Goal: Task Accomplishment & Management: Use online tool/utility

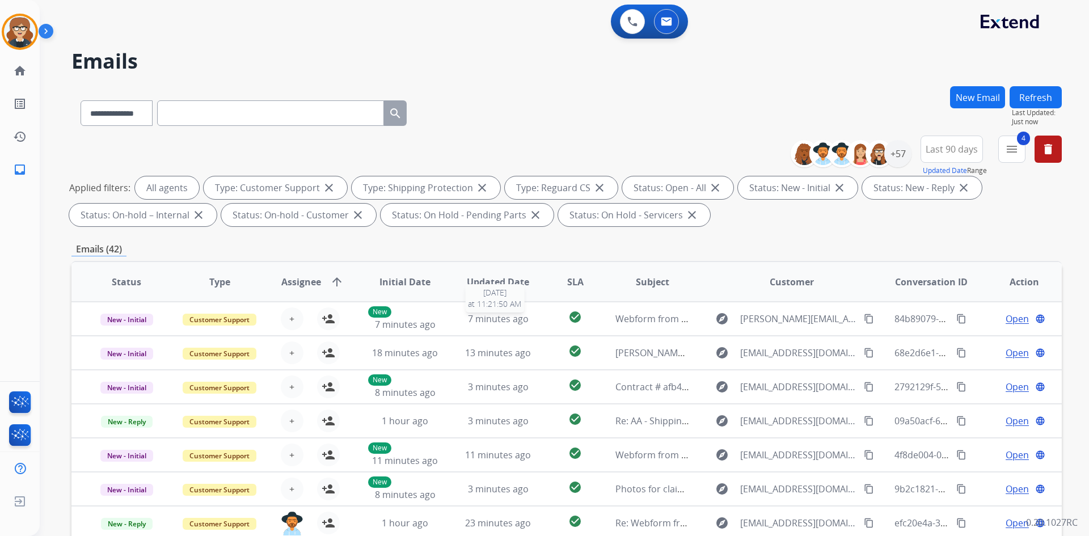
select select "**********"
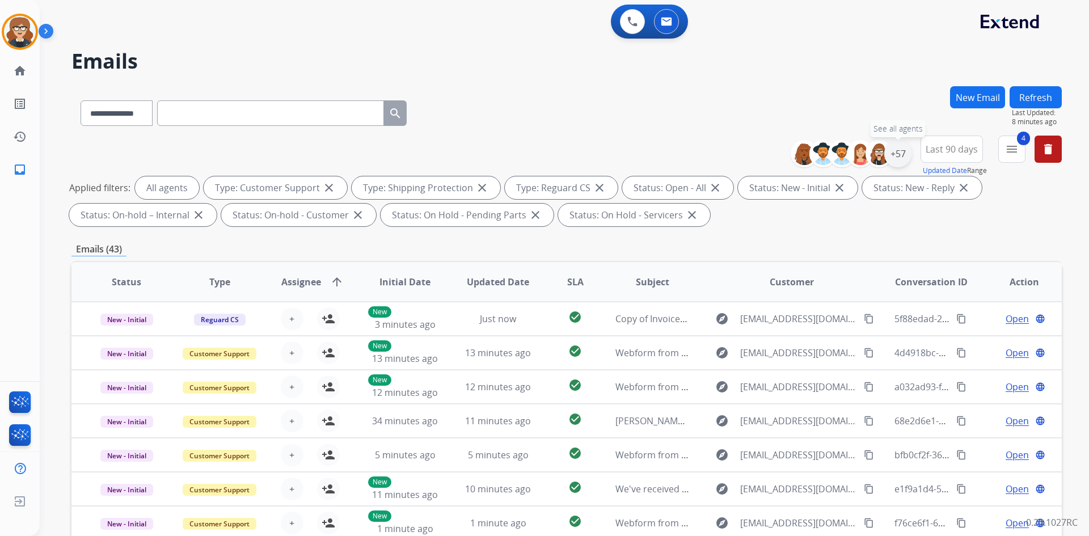
click at [898, 154] on div "+57" at bounding box center [897, 153] width 27 height 27
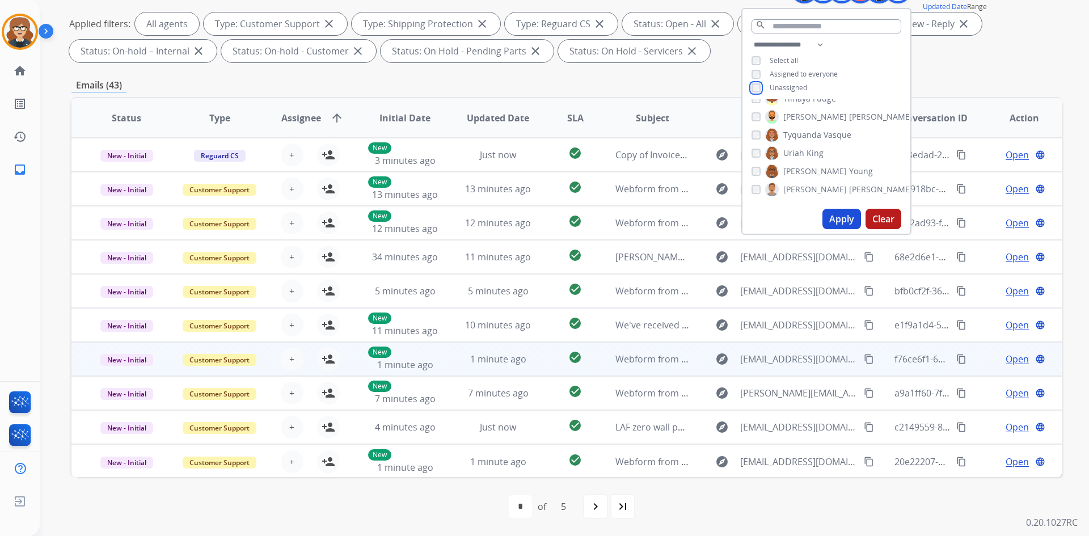
scroll to position [1, 0]
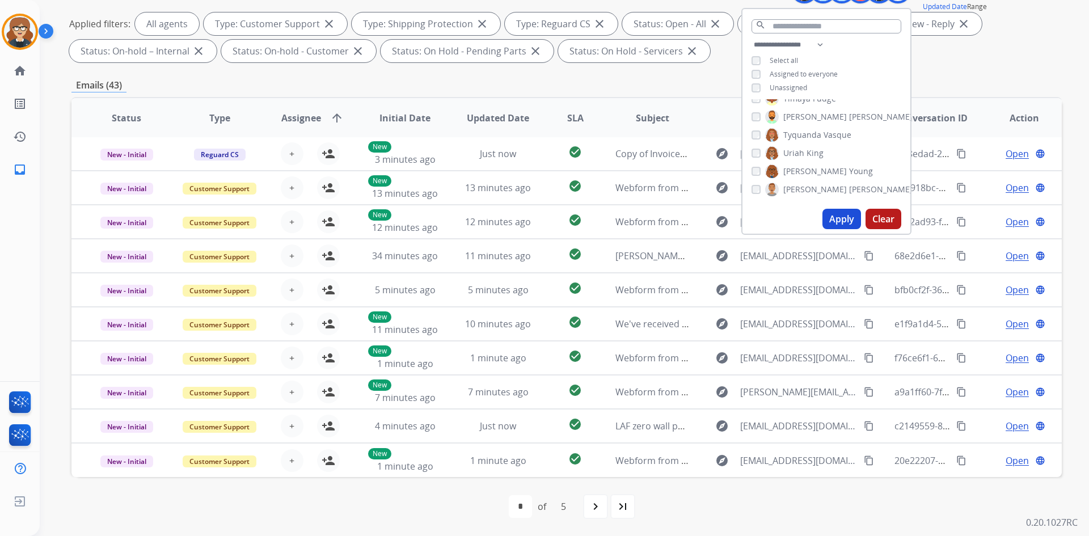
click at [841, 214] on button "Apply" at bounding box center [841, 219] width 39 height 20
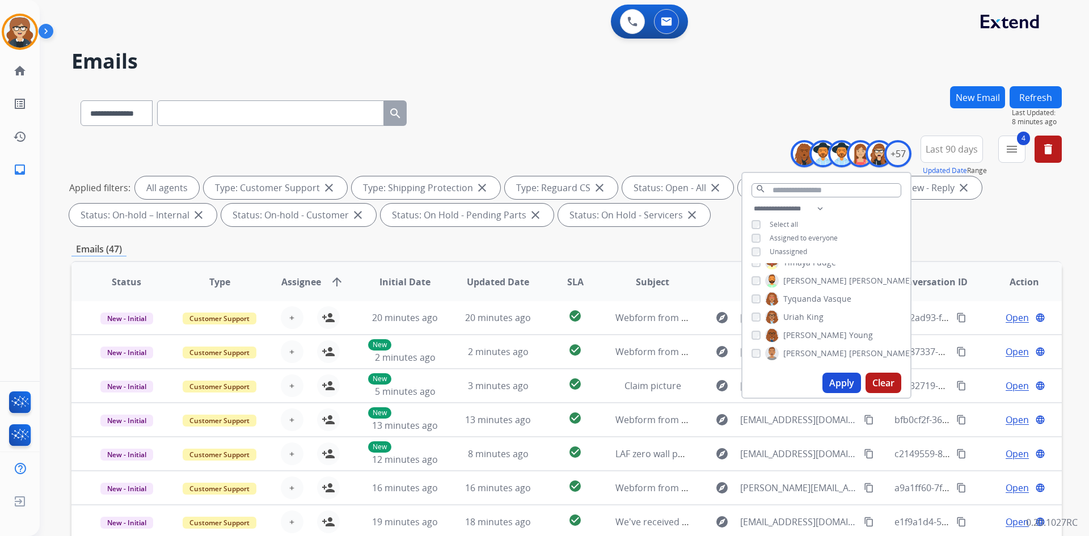
click at [950, 226] on div "**********" at bounding box center [566, 183] width 990 height 95
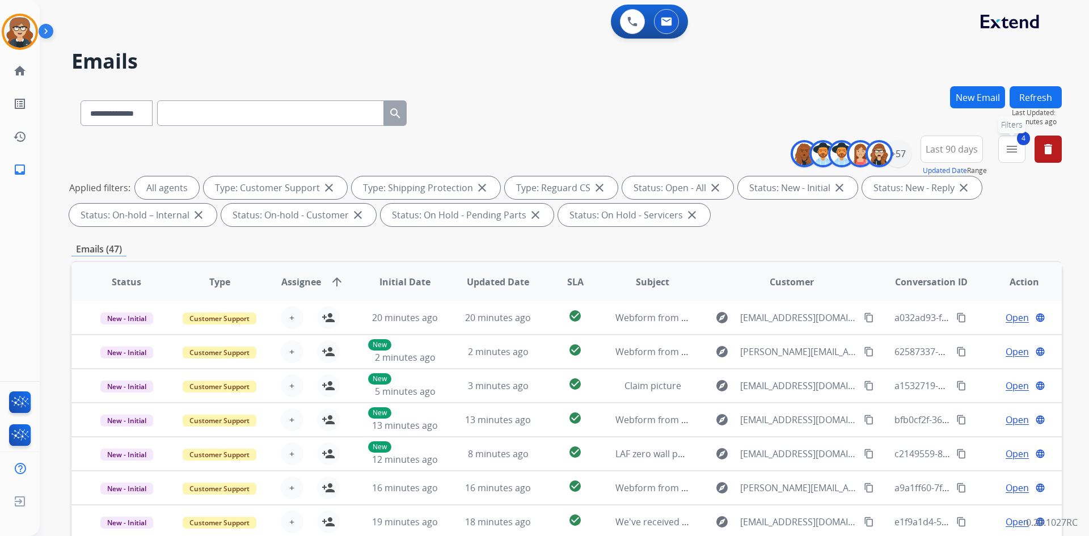
click at [1017, 144] on mat-icon "menu" at bounding box center [1012, 149] width 14 height 14
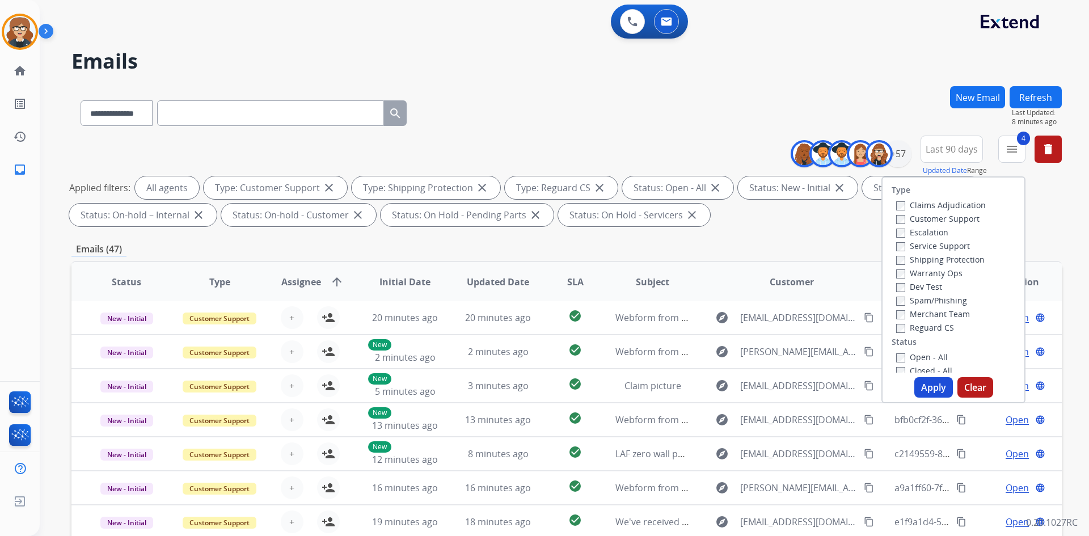
click at [808, 234] on div "**********" at bounding box center [566, 393] width 990 height 614
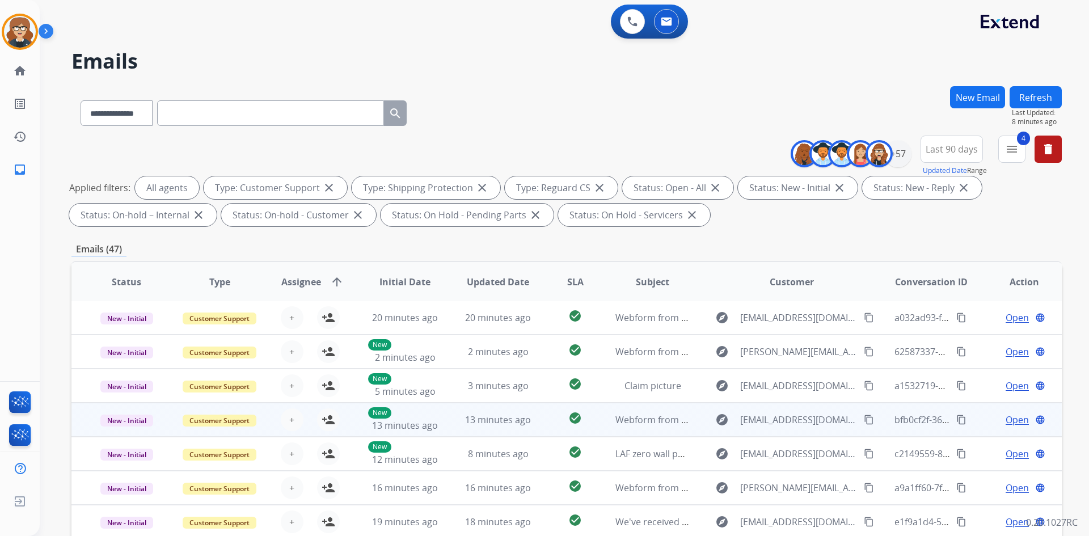
scroll to position [164, 0]
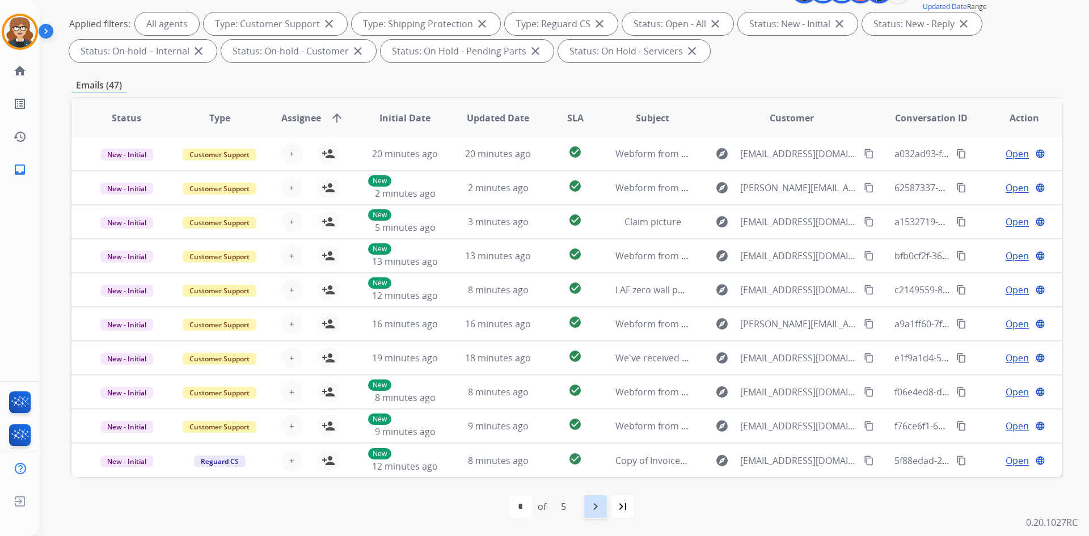
click at [594, 507] on mat-icon "navigate_next" at bounding box center [596, 507] width 14 height 14
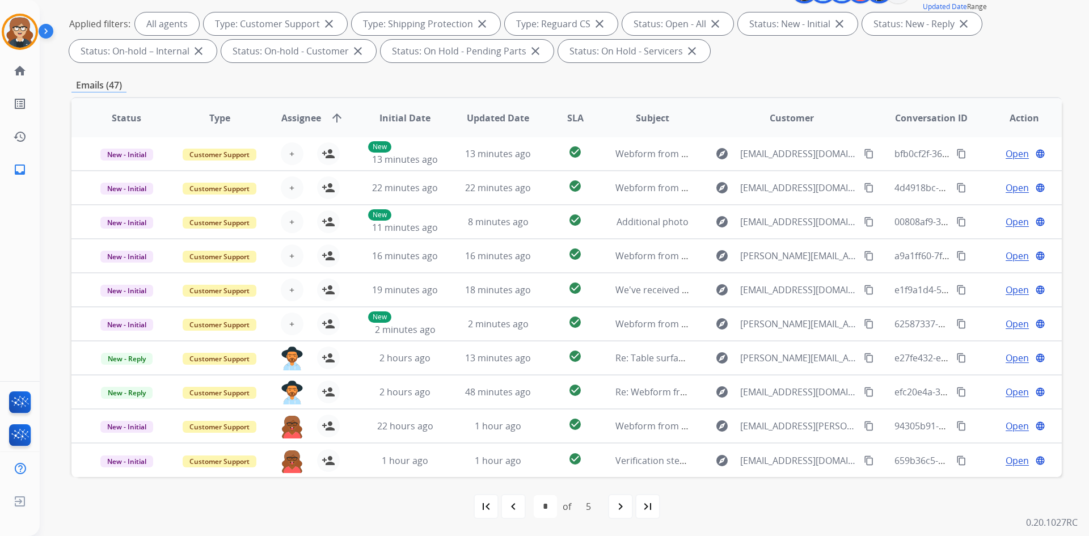
click at [615, 504] on mat-icon "navigate_next" at bounding box center [621, 507] width 14 height 14
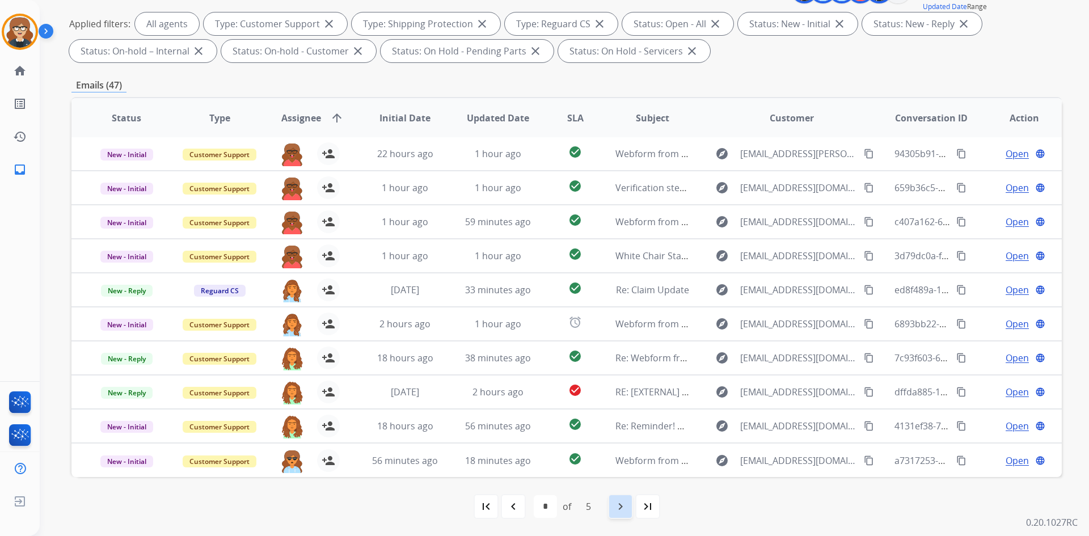
click at [613, 507] on div "navigate_next" at bounding box center [620, 506] width 25 height 25
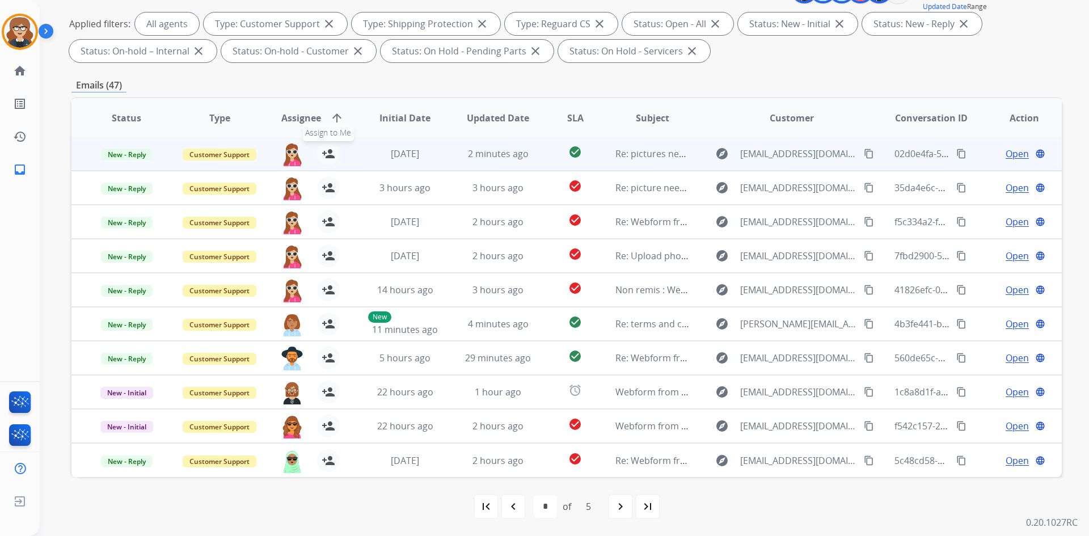
scroll to position [0, 0]
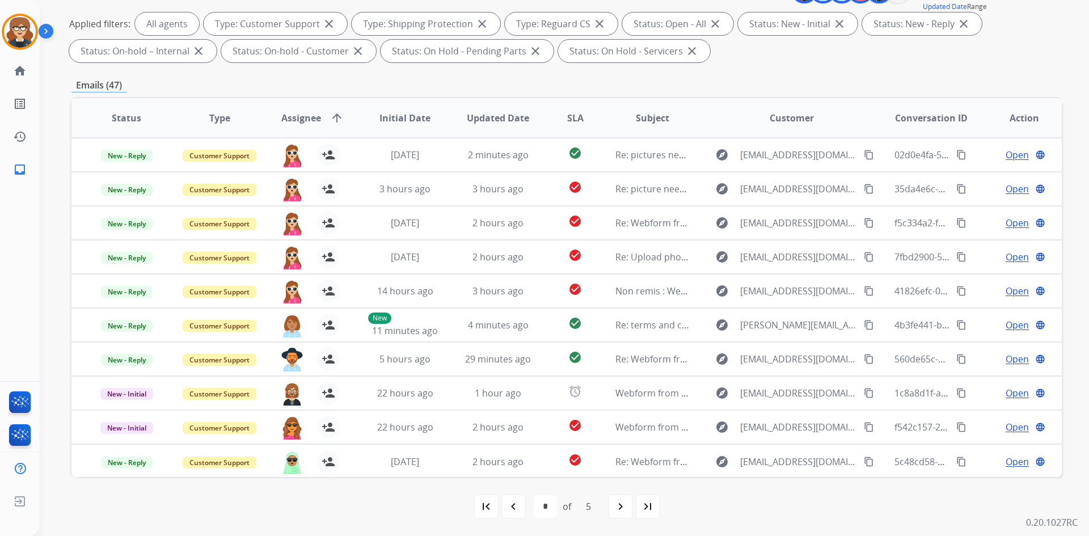
click at [306, 116] on span "Assignee" at bounding box center [301, 118] width 40 height 14
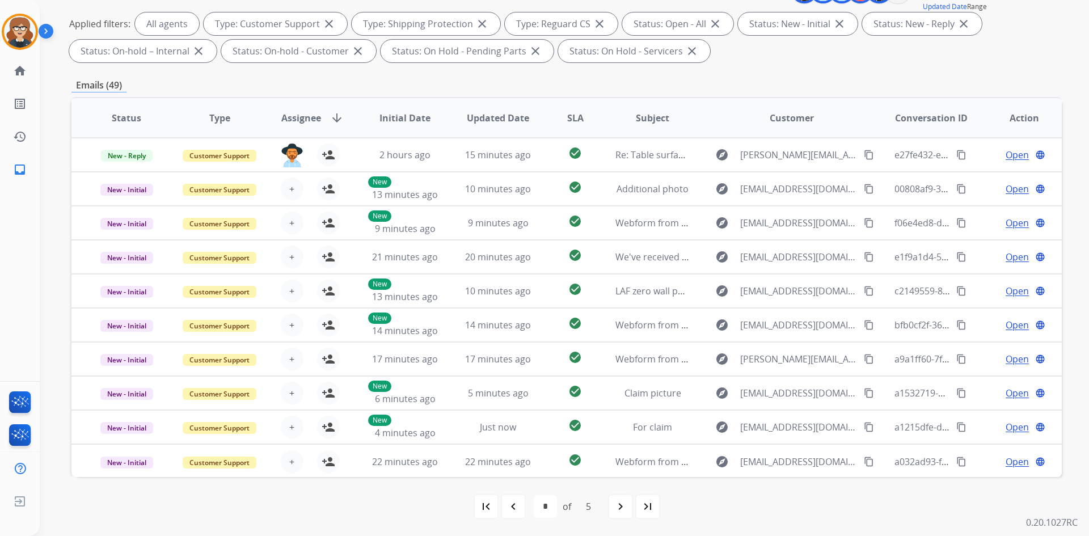
click at [297, 115] on span "Assignee" at bounding box center [301, 118] width 40 height 14
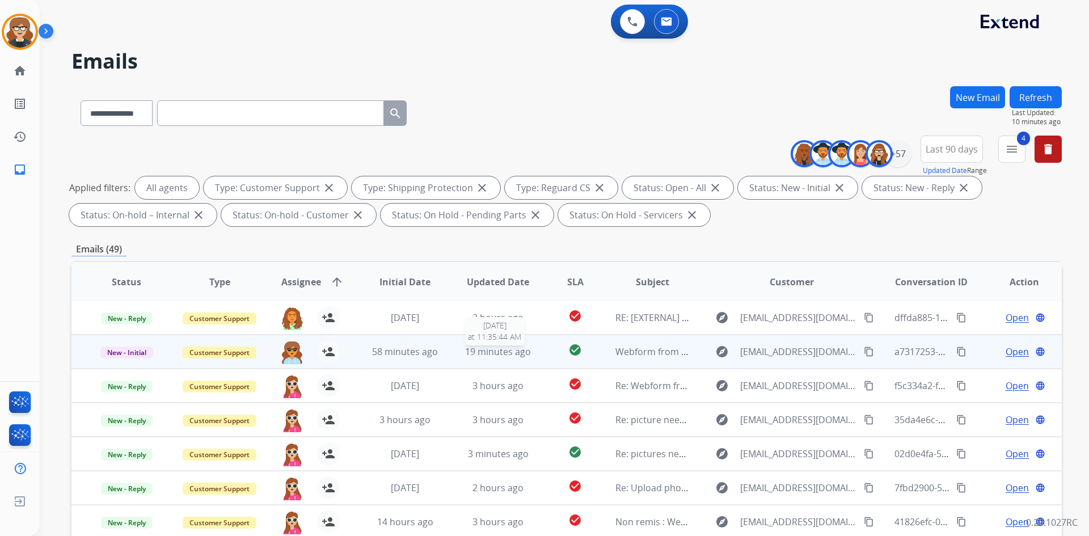
scroll to position [164, 0]
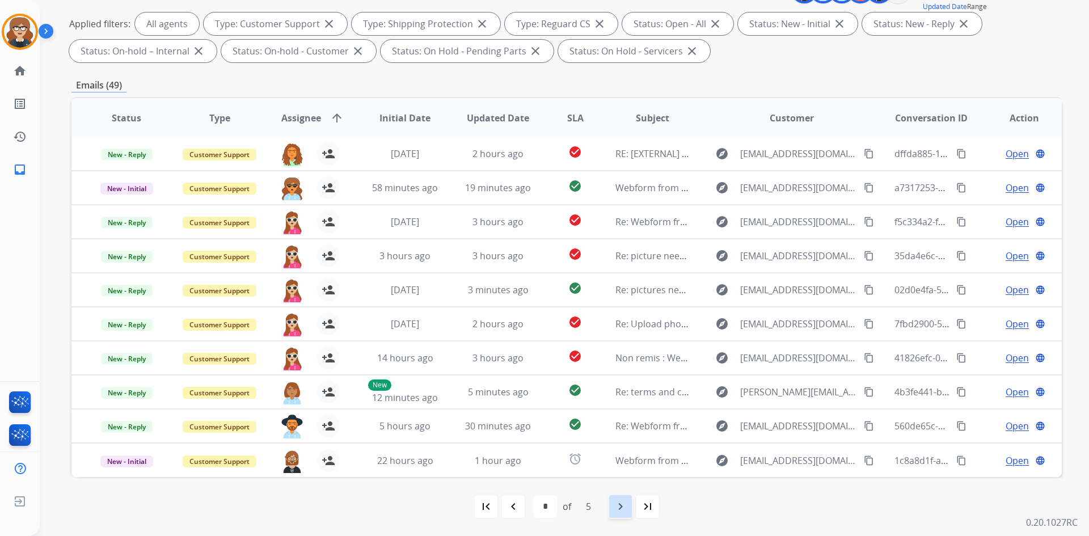
click at [615, 505] on mat-icon "navigate_next" at bounding box center [621, 507] width 14 height 14
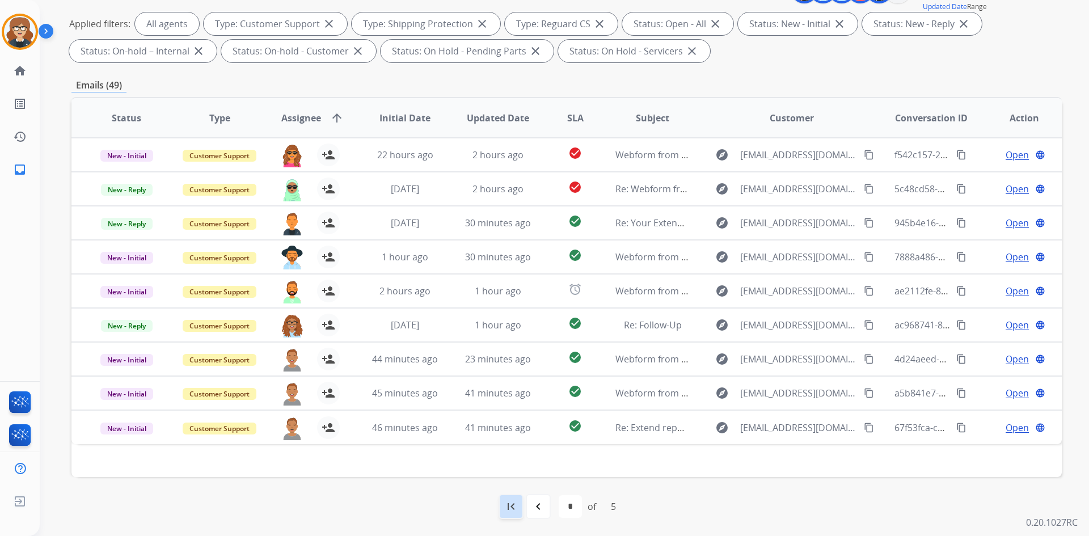
click at [512, 509] on mat-icon "first_page" at bounding box center [511, 507] width 14 height 14
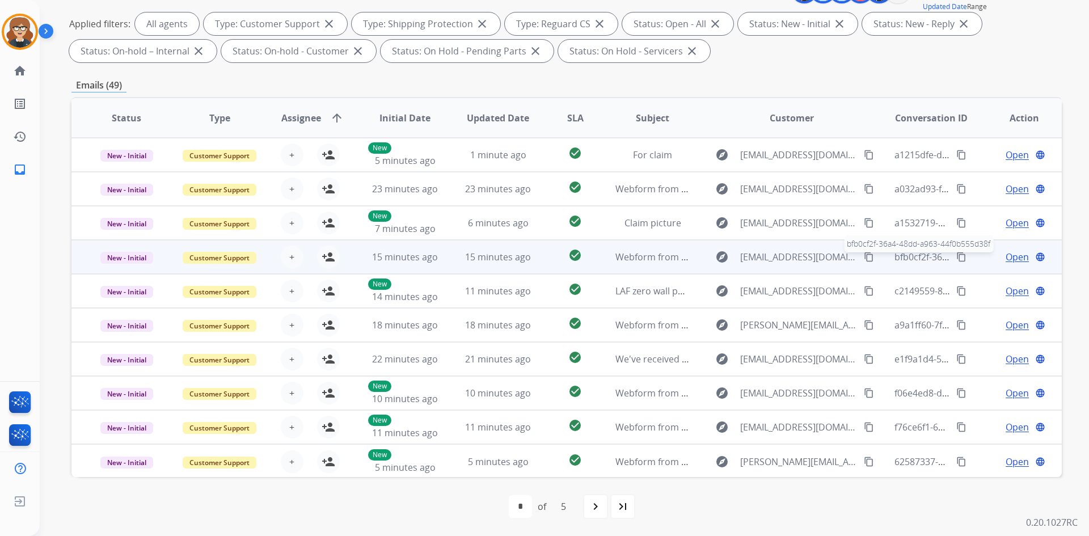
scroll to position [0, 0]
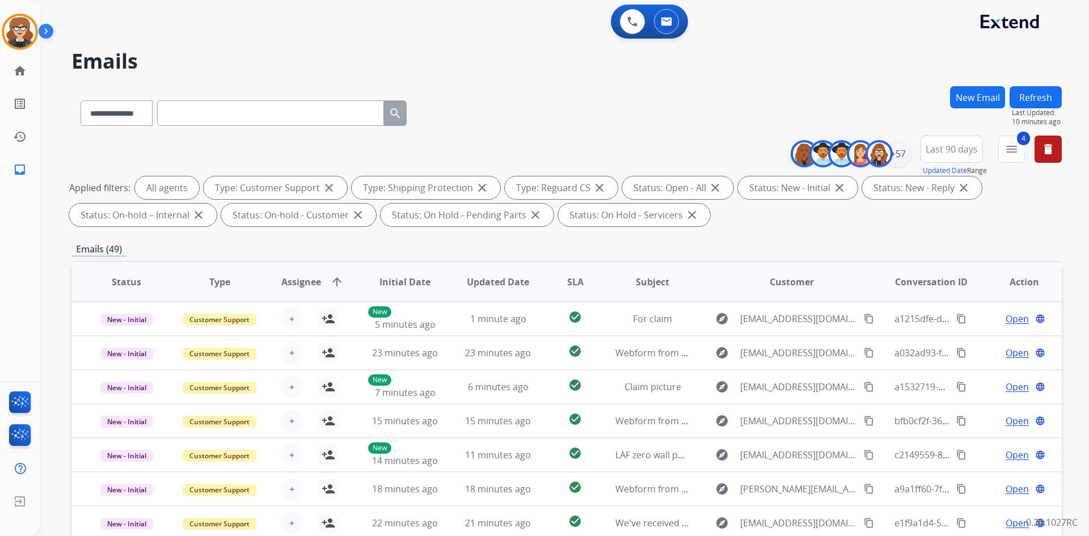
click at [1011, 151] on mat-icon "menu" at bounding box center [1012, 149] width 14 height 14
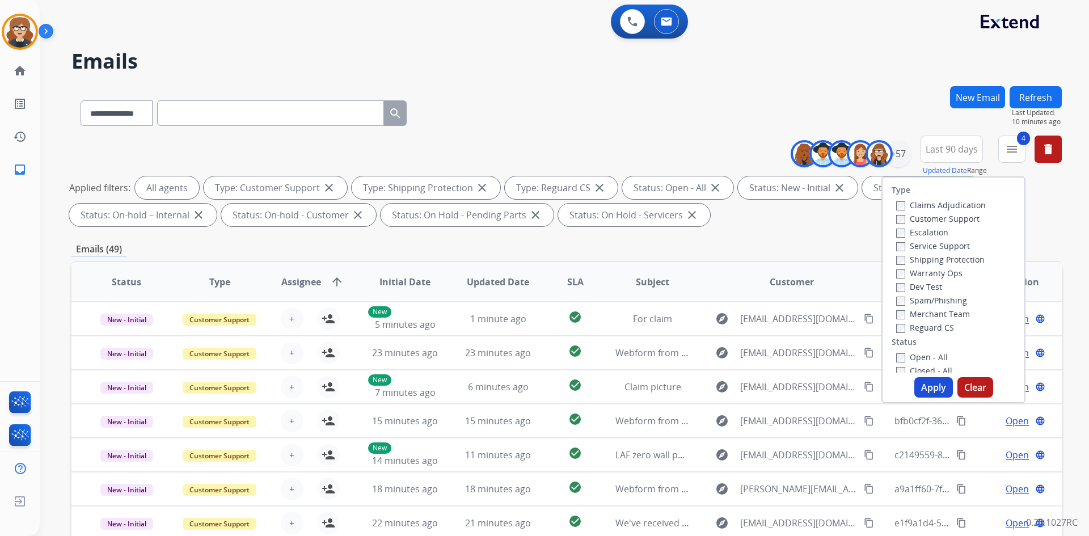
click at [765, 246] on div "Emails (49)" at bounding box center [566, 249] width 990 height 14
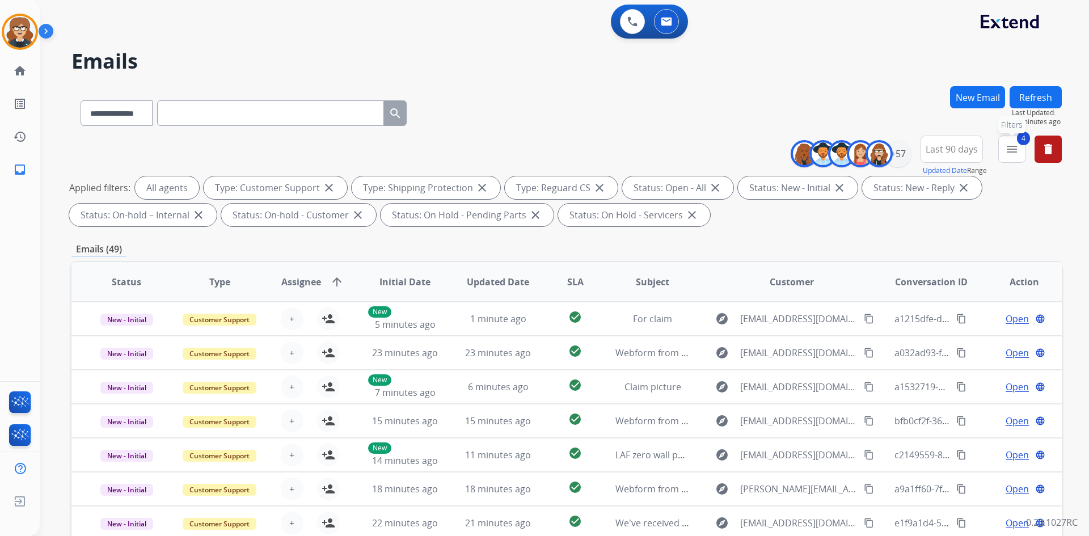
click at [1024, 145] on button "4 menu Filters" at bounding box center [1011, 149] width 27 height 27
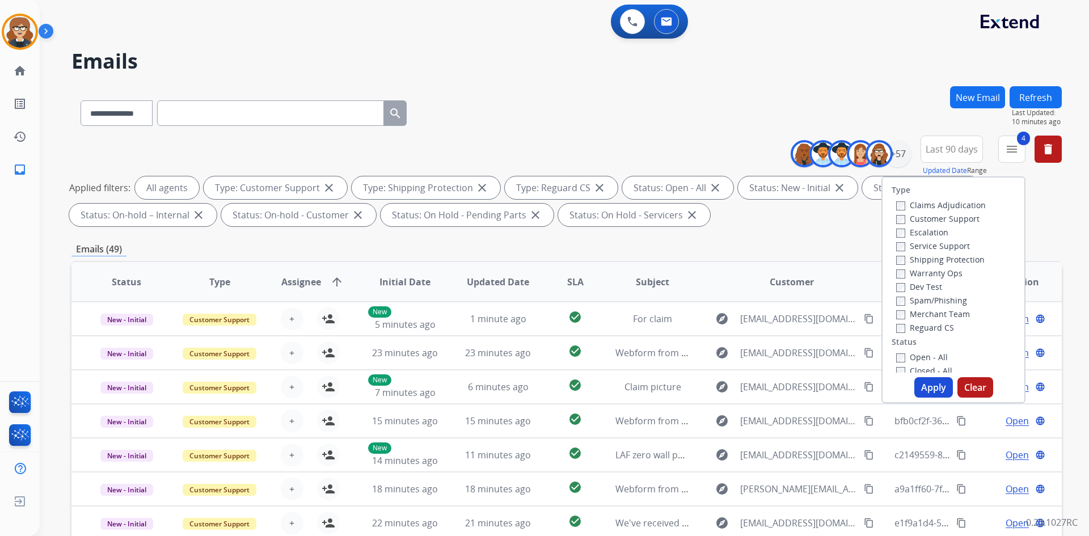
click at [929, 386] on button "Apply" at bounding box center [933, 387] width 39 height 20
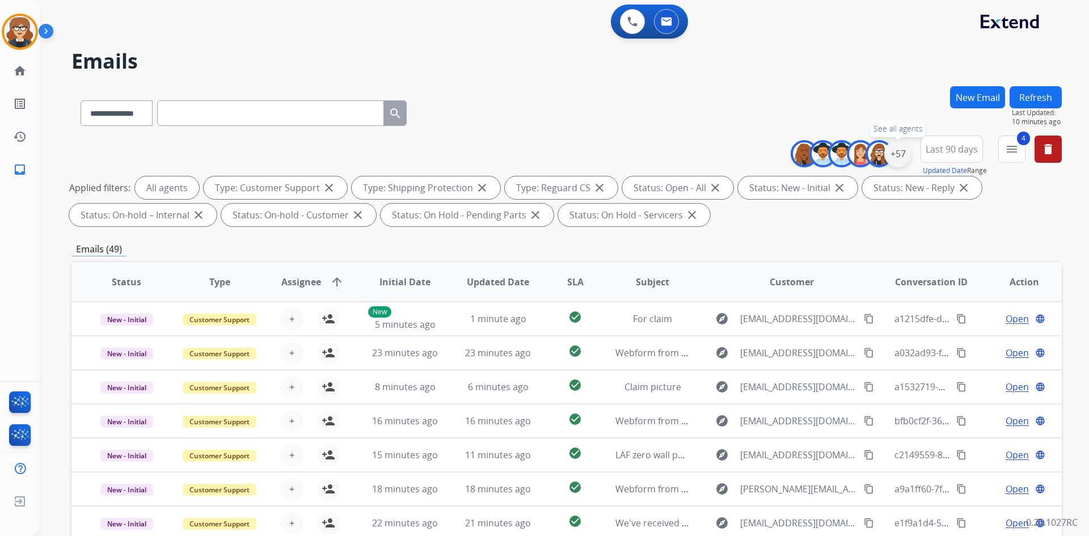
click at [893, 150] on div "+57" at bounding box center [897, 153] width 27 height 27
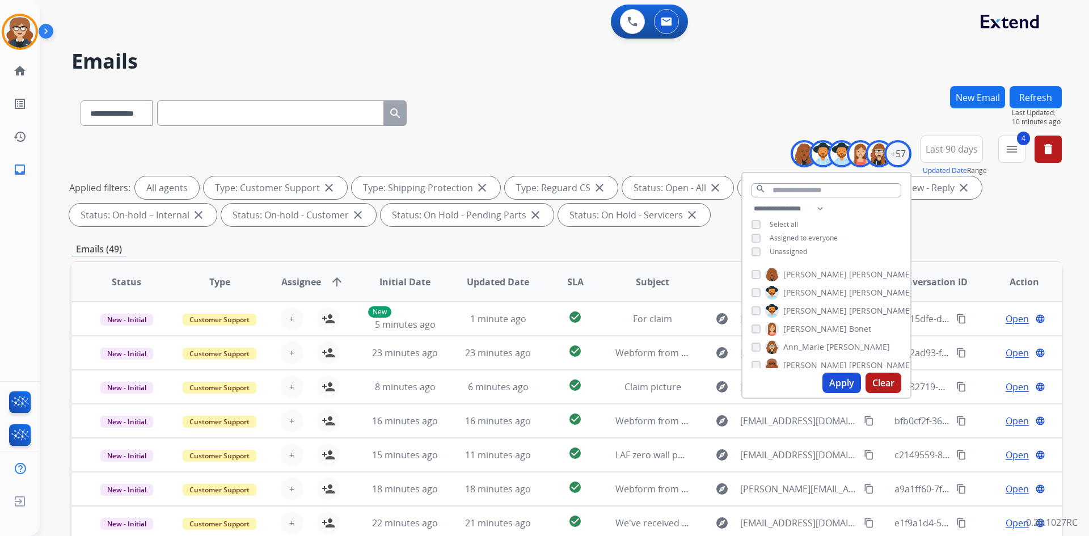
click at [977, 218] on div "Applied filters: All agents Type: Customer Support close Type: Shipping Protect…" at bounding box center [564, 201] width 990 height 50
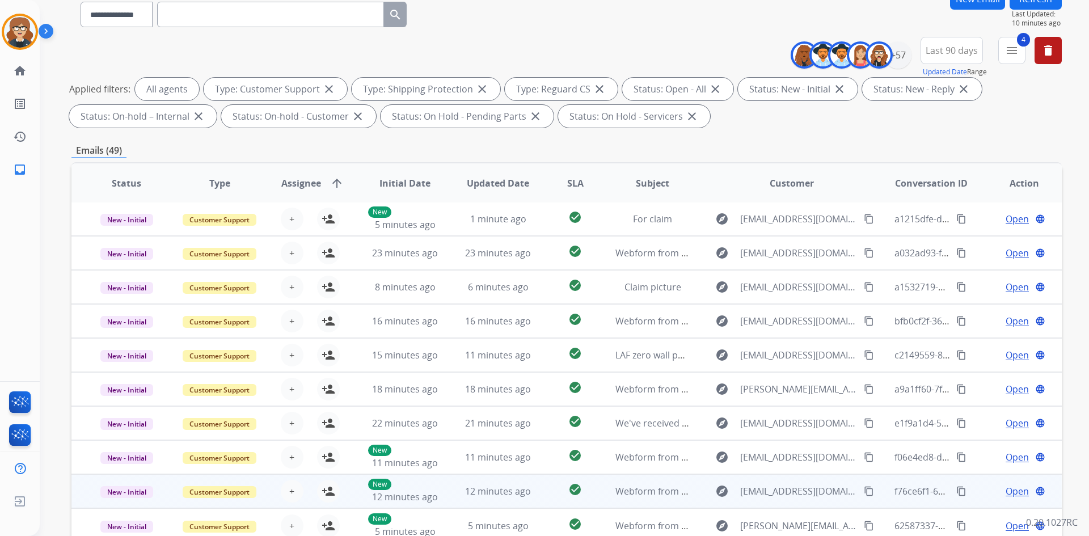
scroll to position [164, 0]
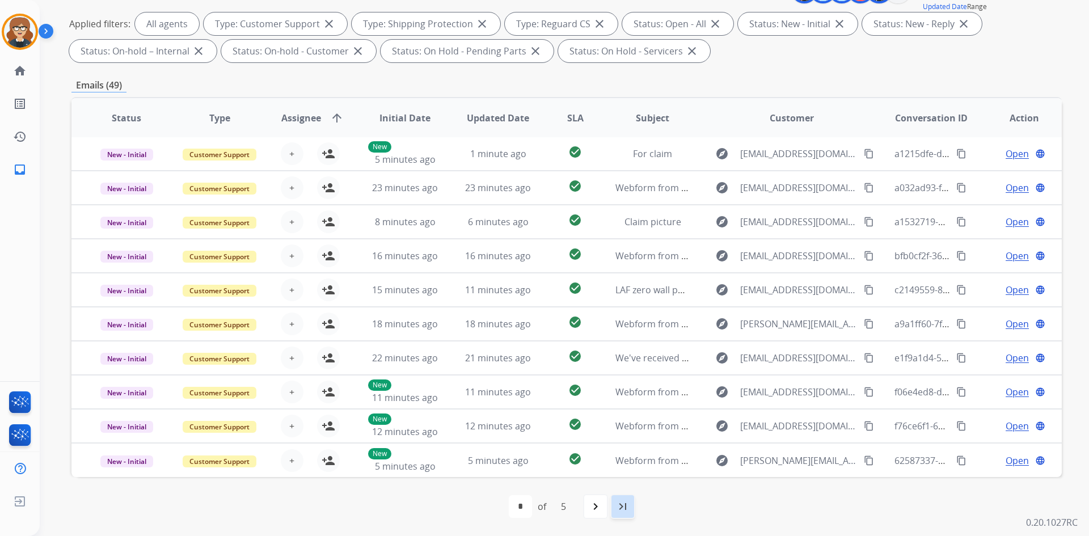
click at [623, 512] on mat-icon "last_page" at bounding box center [623, 507] width 14 height 14
select select "*"
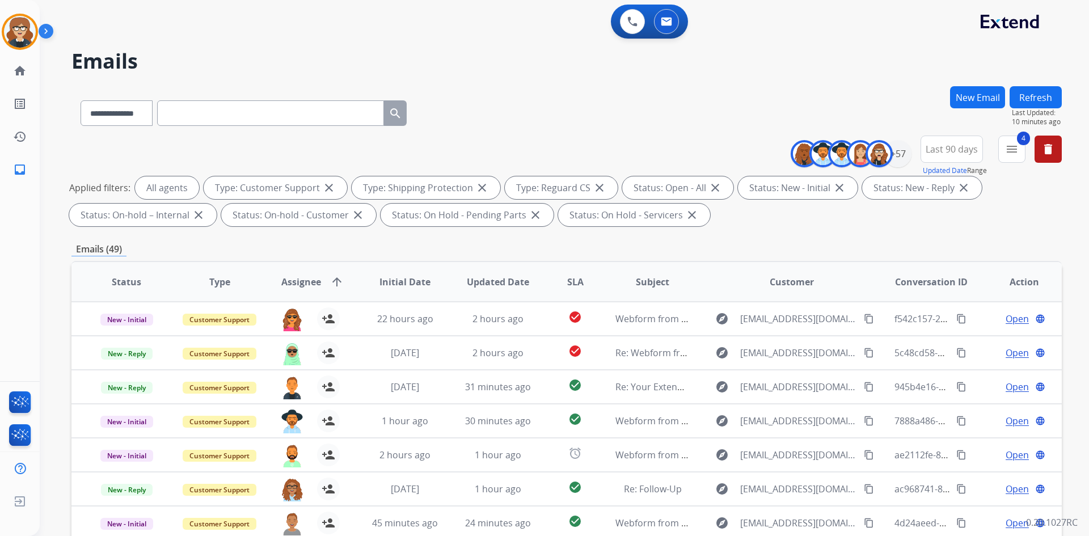
scroll to position [0, 0]
click at [309, 282] on span "Assignee" at bounding box center [301, 282] width 40 height 14
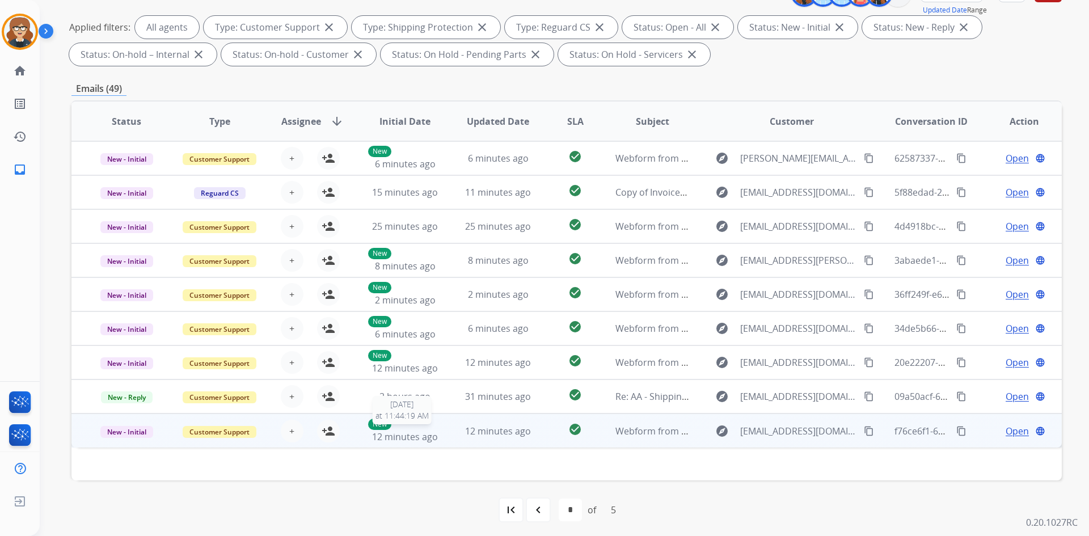
scroll to position [164, 0]
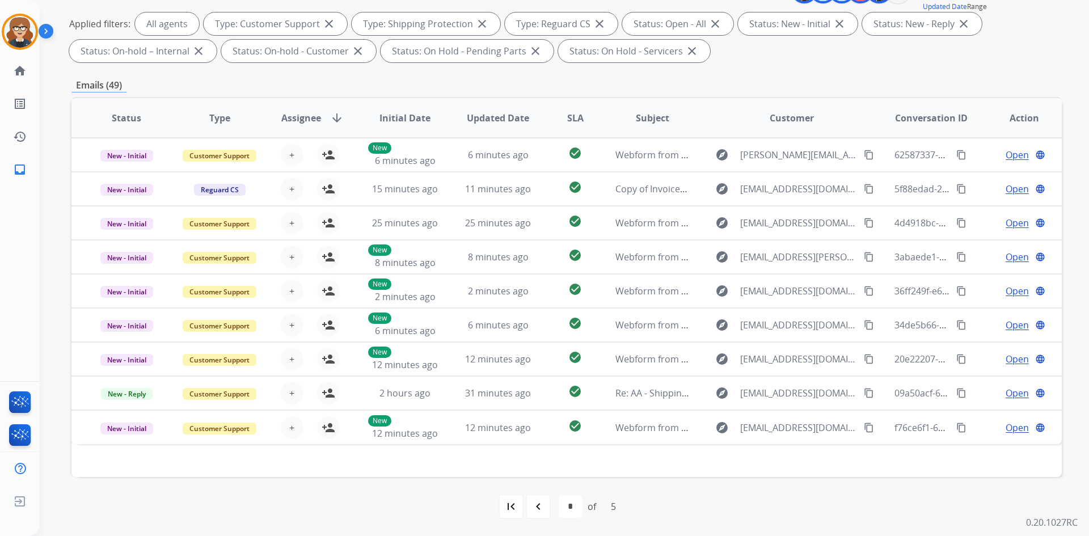
click at [315, 116] on span "Assignee" at bounding box center [301, 118] width 40 height 14
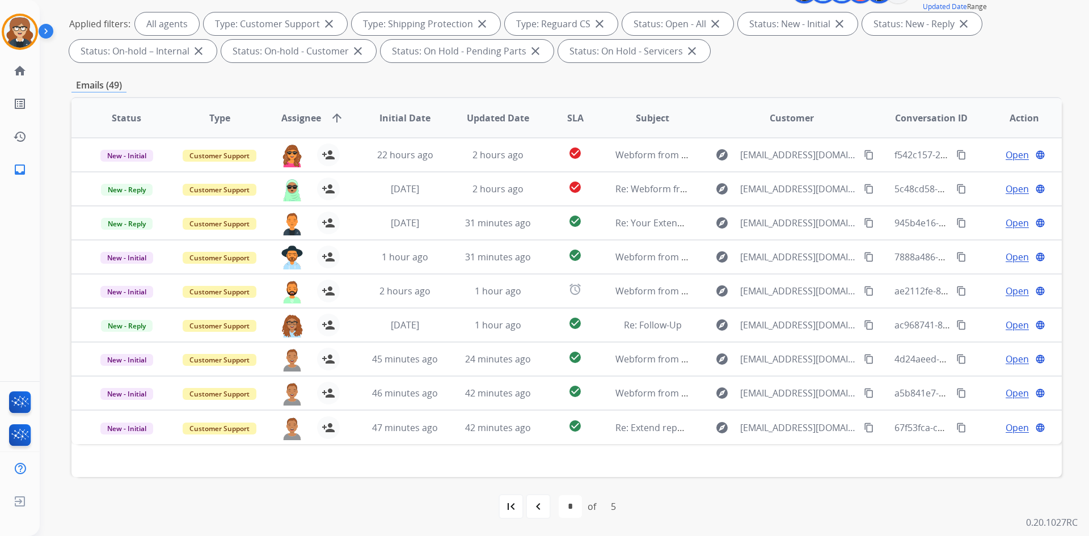
click at [301, 119] on span "Assignee" at bounding box center [301, 118] width 40 height 14
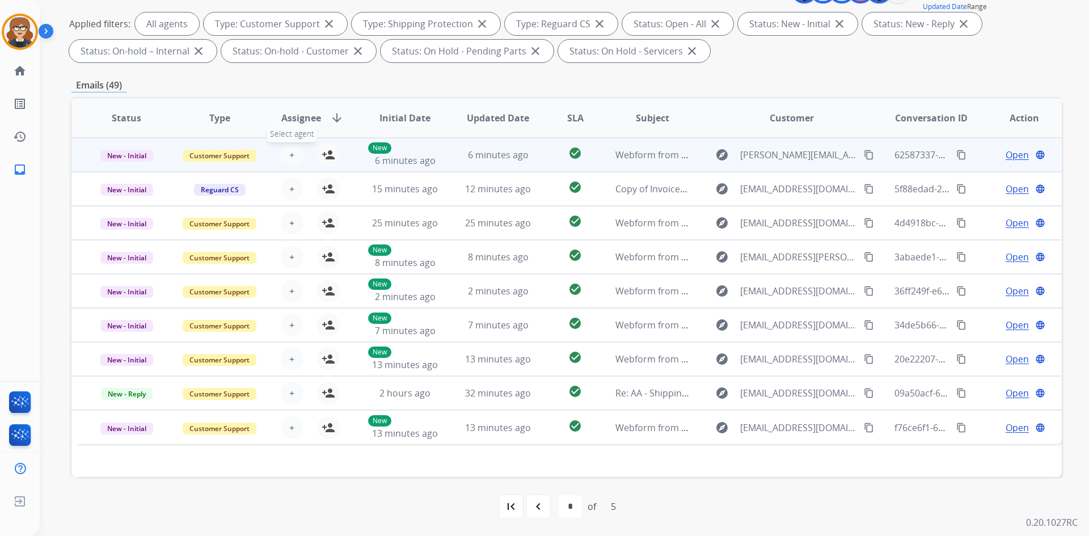
click at [285, 153] on button "+ Select agent" at bounding box center [292, 154] width 23 height 23
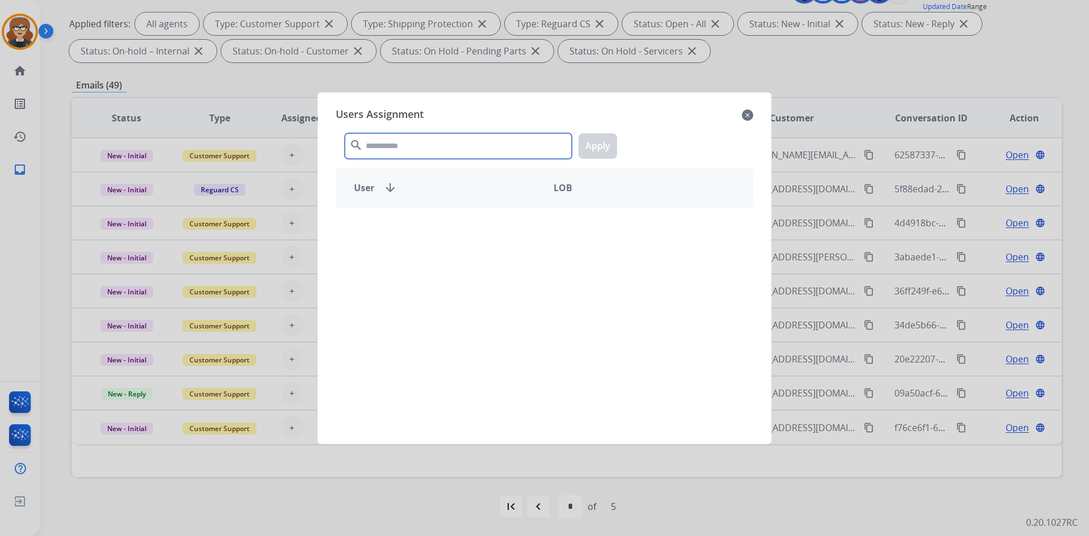
click at [392, 141] on input "text" at bounding box center [458, 146] width 227 height 26
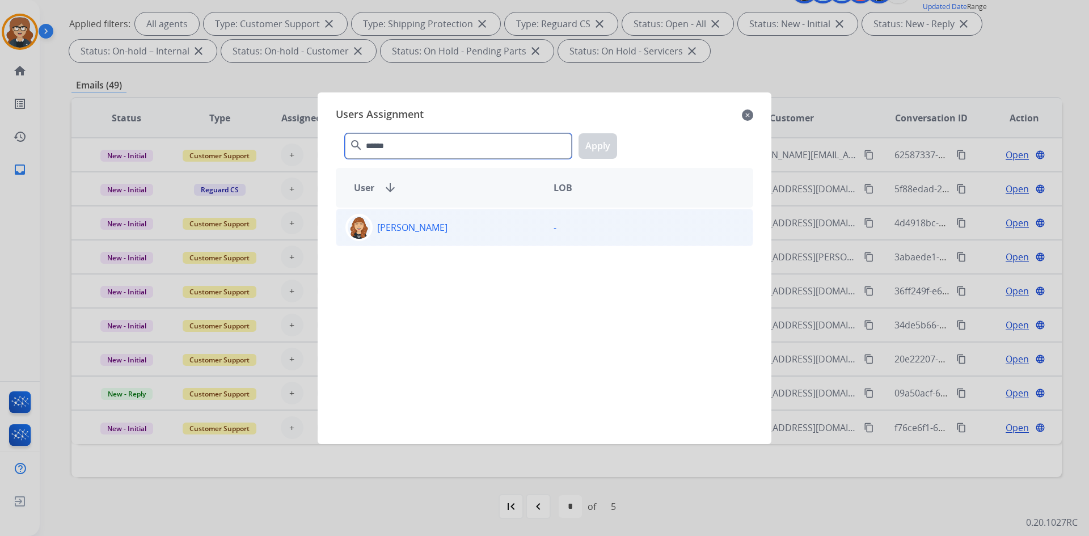
type input "******"
click at [416, 230] on p "[PERSON_NAME]" at bounding box center [412, 228] width 70 height 14
click at [601, 147] on button "Apply" at bounding box center [597, 146] width 39 height 26
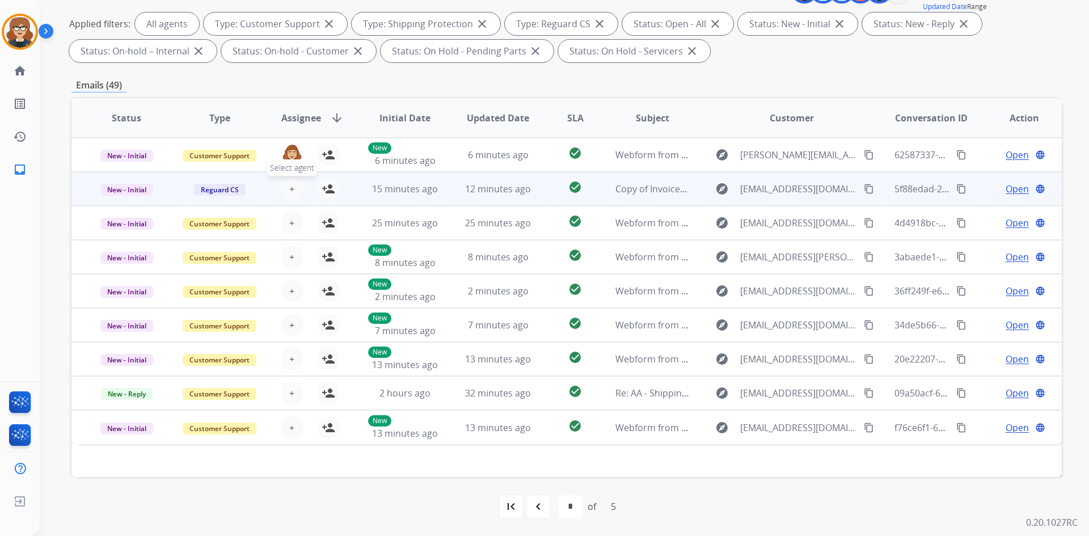
click at [290, 191] on span "+" at bounding box center [291, 189] width 5 height 14
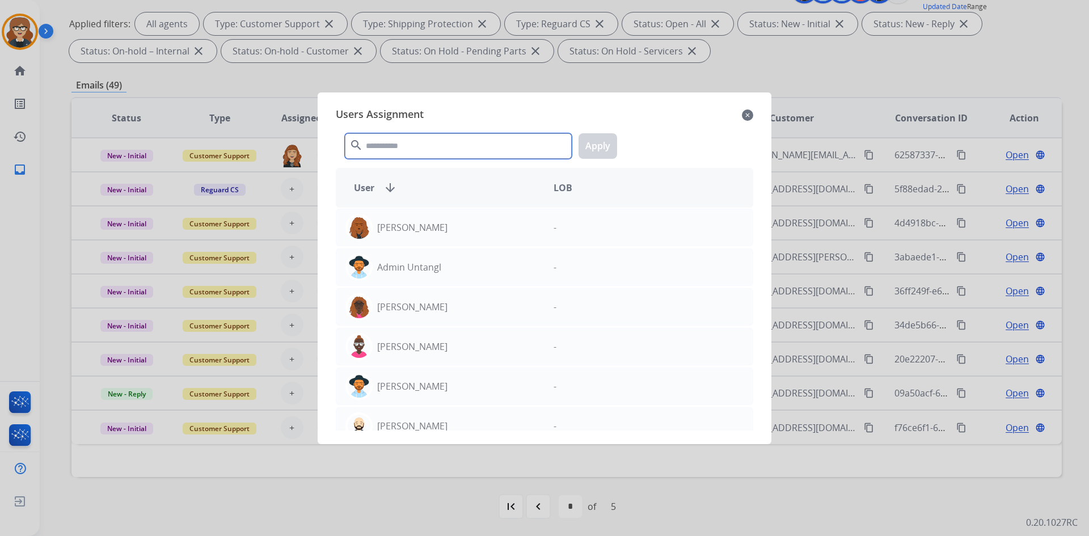
click at [366, 147] on input "text" at bounding box center [458, 146] width 227 height 26
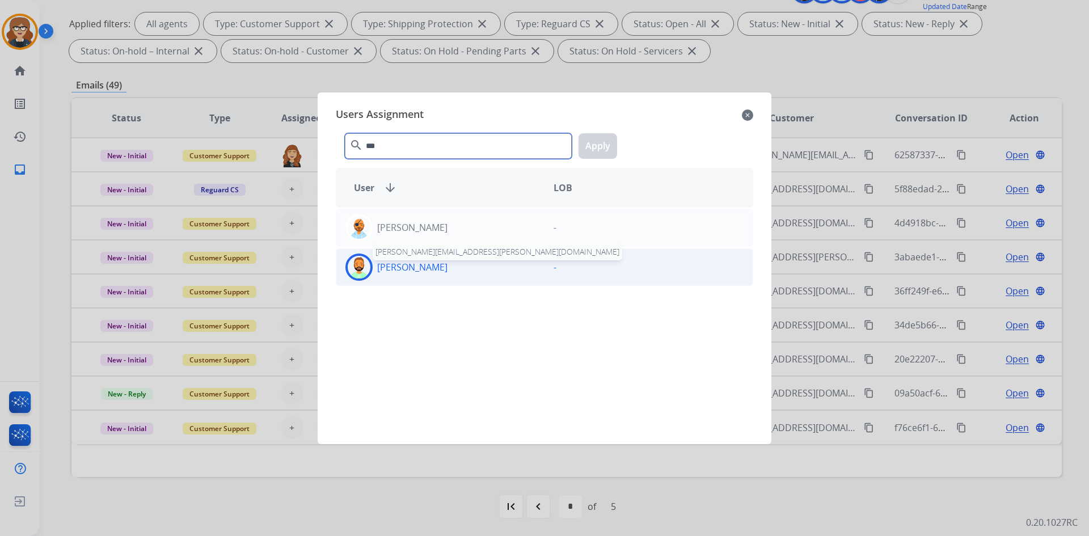
type input "***"
click at [396, 269] on p "[PERSON_NAME]" at bounding box center [412, 267] width 70 height 14
click at [604, 144] on button "Apply" at bounding box center [597, 146] width 39 height 26
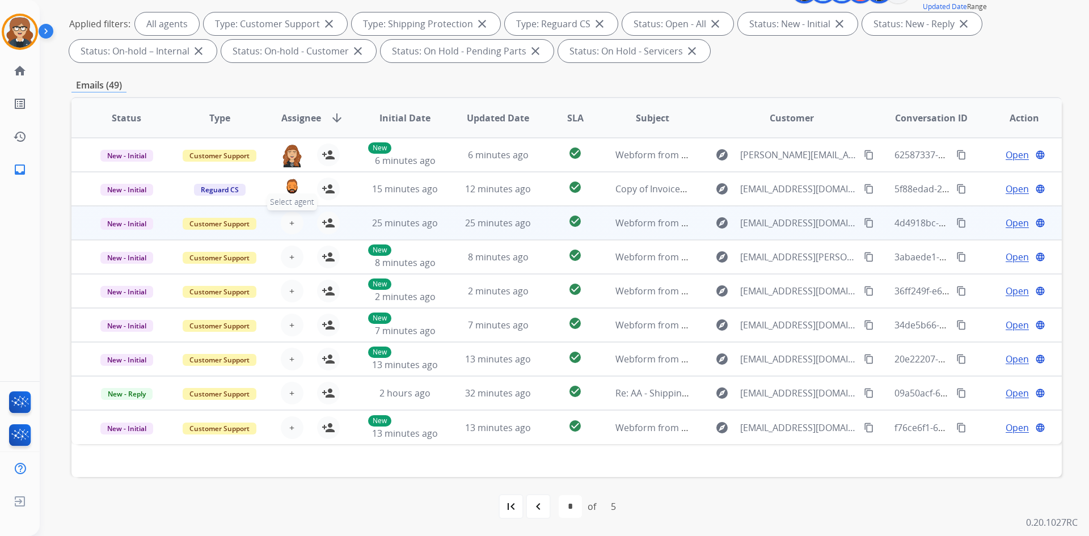
click at [289, 219] on span "+" at bounding box center [291, 223] width 5 height 14
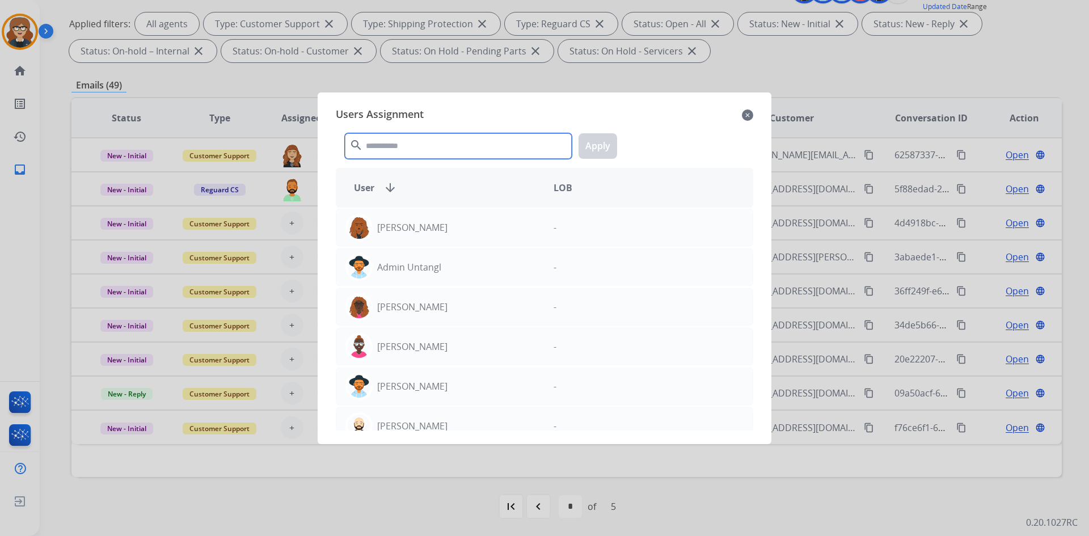
click at [403, 148] on input "text" at bounding box center [458, 146] width 227 height 26
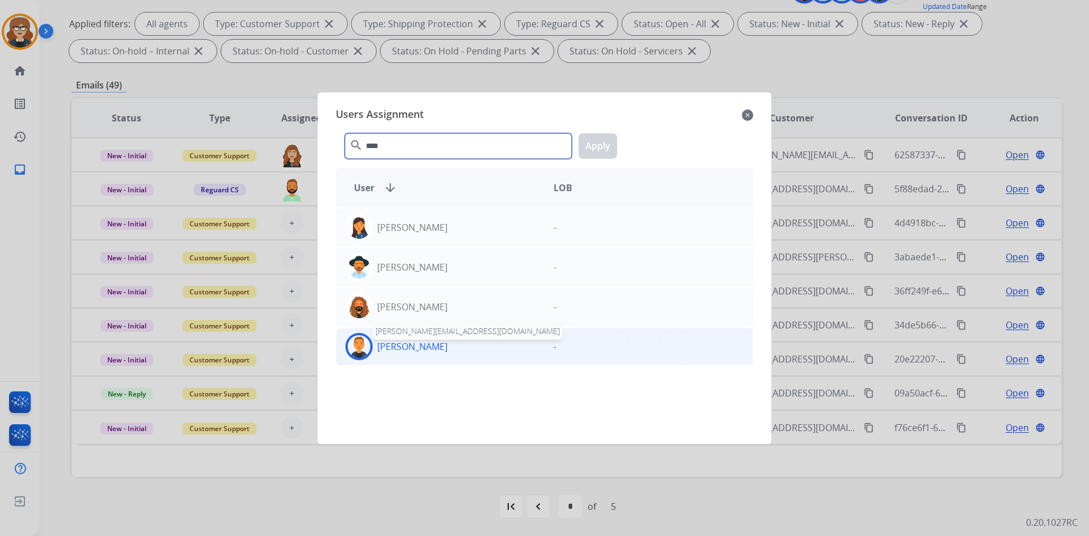
type input "****"
click at [429, 348] on p "[PERSON_NAME]" at bounding box center [412, 347] width 70 height 14
click at [606, 144] on button "Apply" at bounding box center [597, 146] width 39 height 26
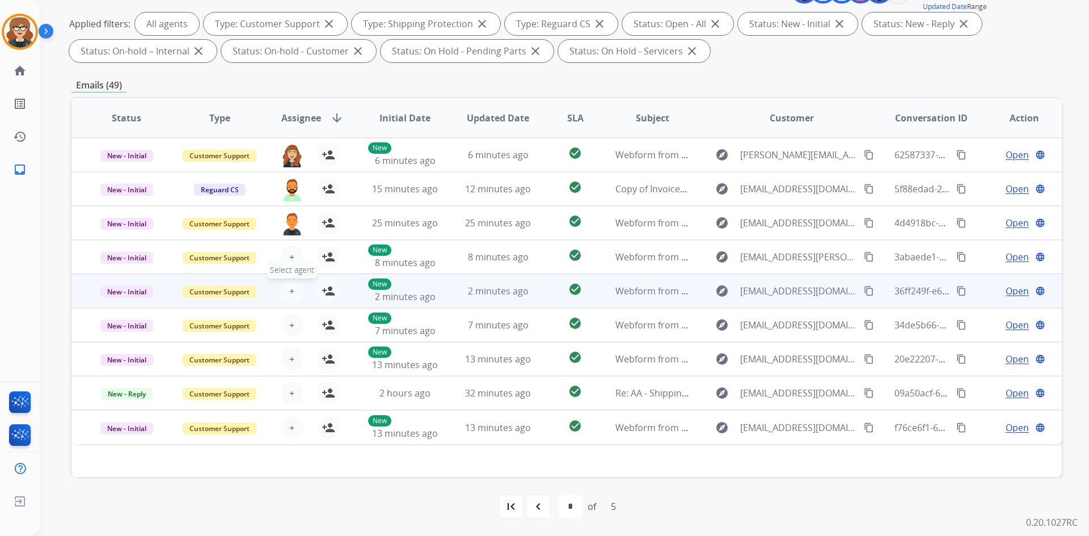
click at [288, 264] on span "Select agent" at bounding box center [292, 269] width 50 height 17
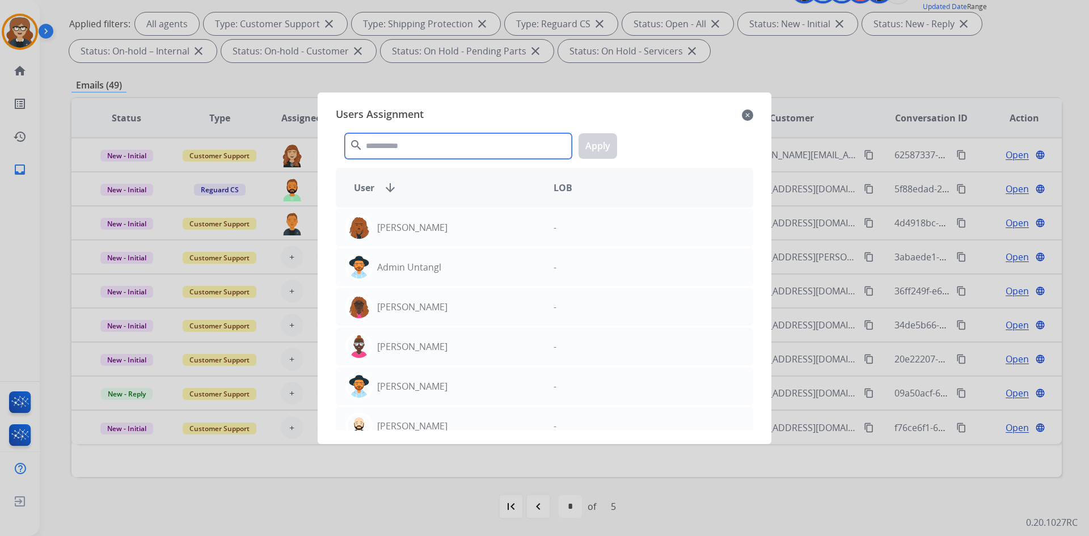
click at [458, 150] on input "text" at bounding box center [458, 146] width 227 height 26
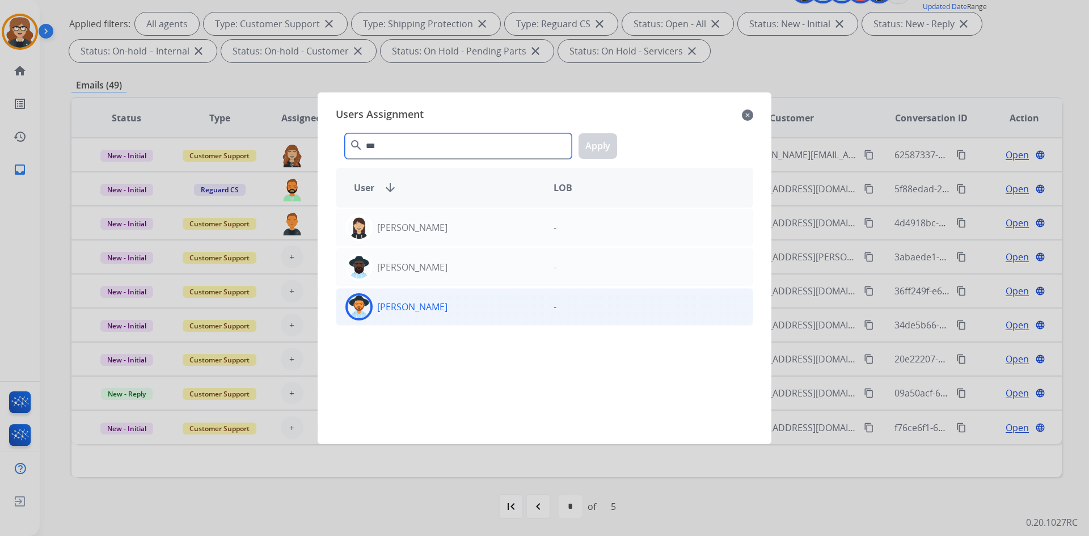
type input "***"
click at [452, 307] on div "[PERSON_NAME]" at bounding box center [440, 306] width 208 height 27
click at [590, 140] on button "Apply" at bounding box center [597, 146] width 39 height 26
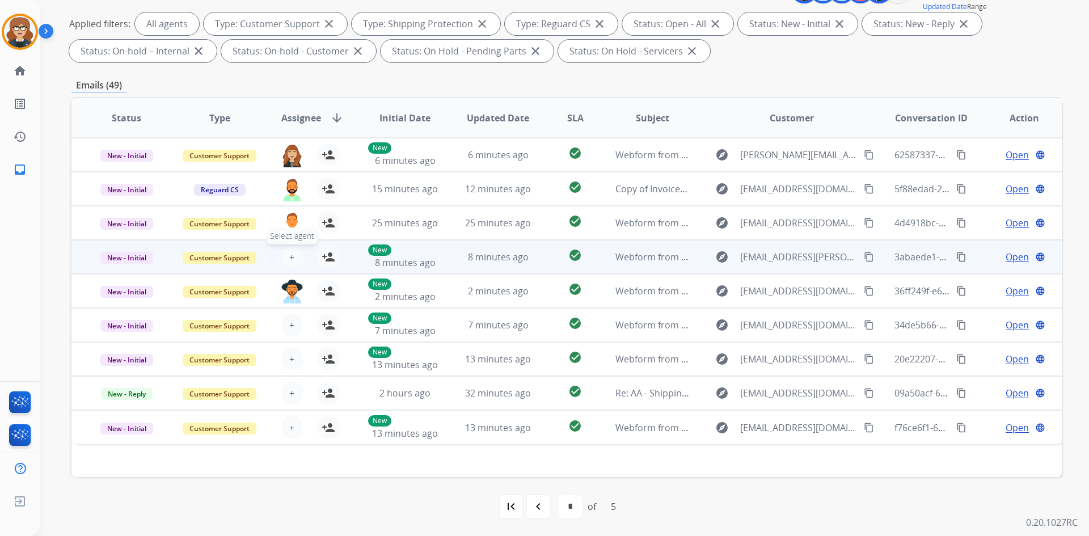
click at [289, 262] on span "+" at bounding box center [291, 257] width 5 height 14
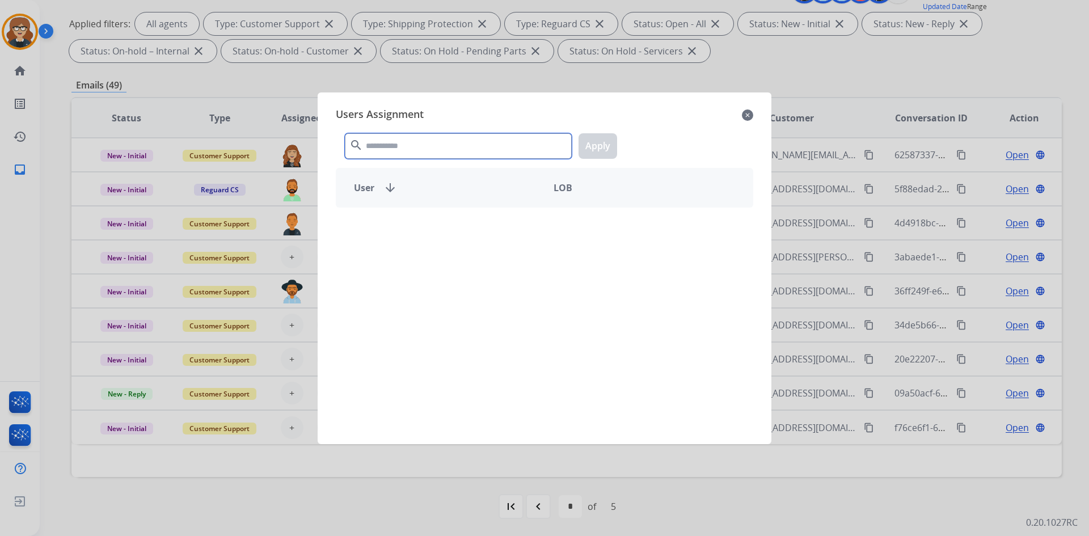
click at [420, 149] on input "text" at bounding box center [458, 146] width 227 height 26
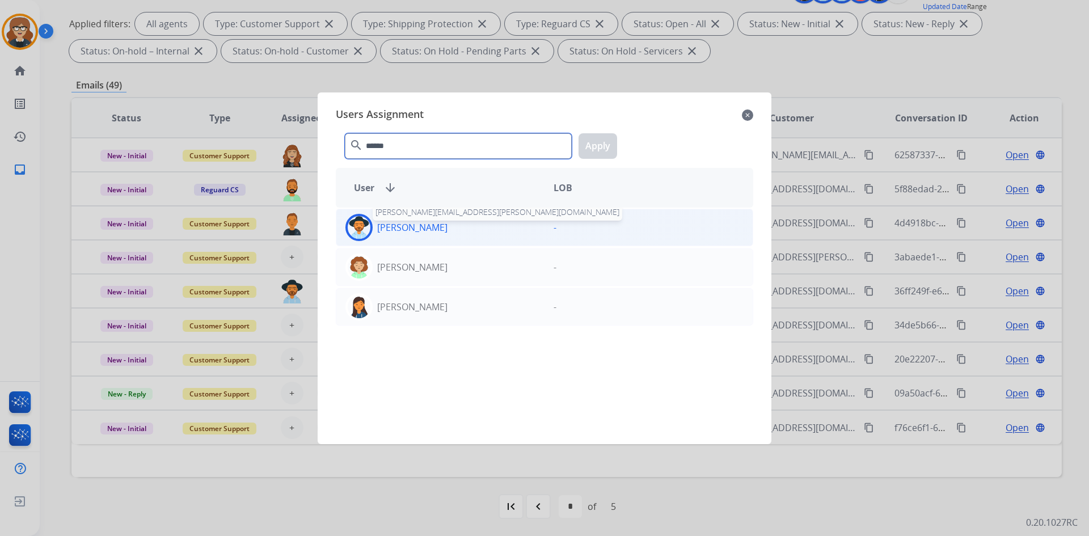
type input "******"
click at [424, 231] on p "[PERSON_NAME]" at bounding box center [412, 228] width 70 height 14
click at [607, 143] on button "Apply" at bounding box center [597, 146] width 39 height 26
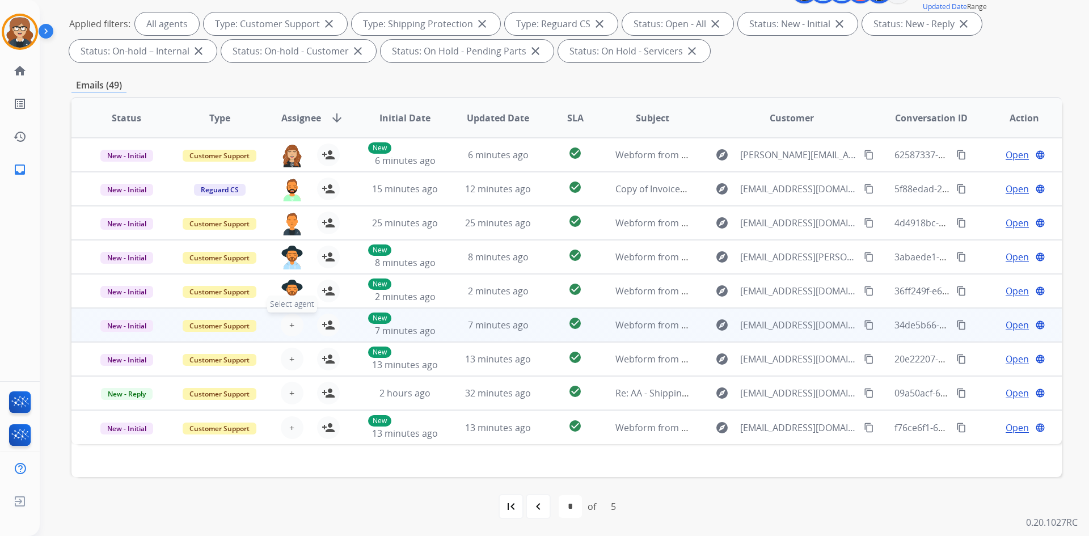
click at [289, 319] on span "+" at bounding box center [291, 325] width 5 height 14
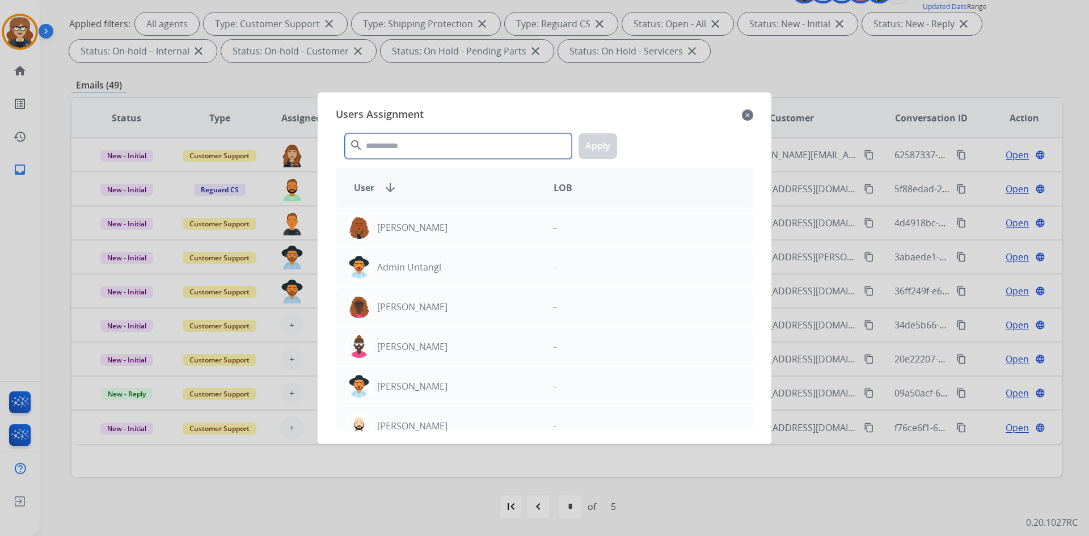
click at [388, 150] on input "text" at bounding box center [458, 146] width 227 height 26
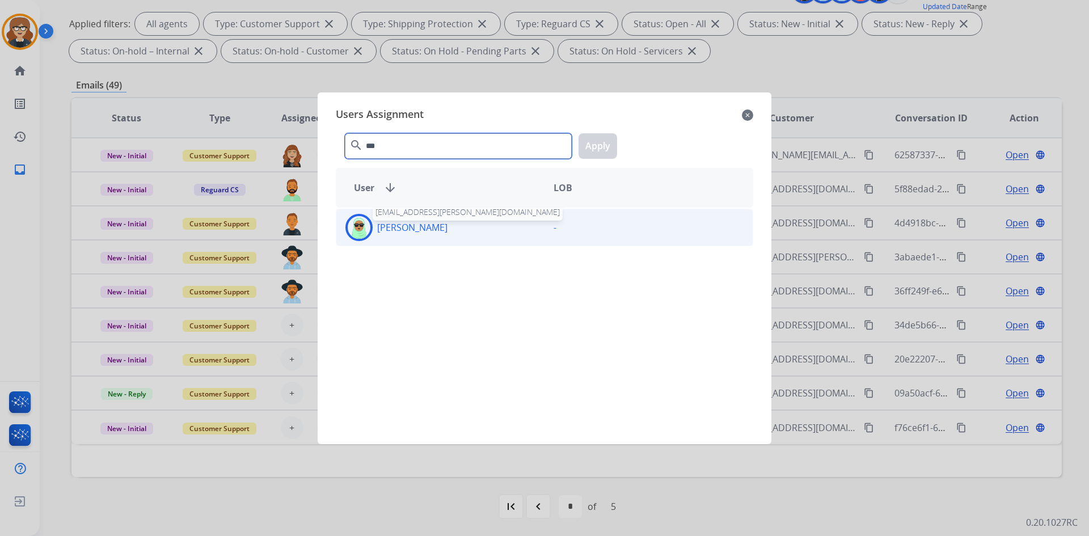
type input "***"
click at [406, 228] on p "[PERSON_NAME]" at bounding box center [412, 228] width 70 height 14
click at [589, 147] on button "Apply" at bounding box center [597, 146] width 39 height 26
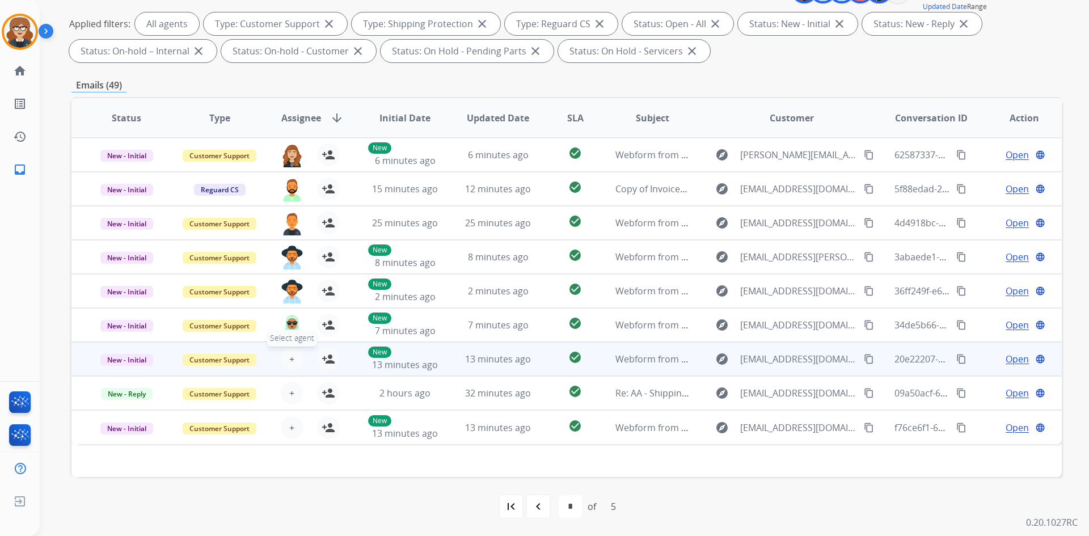
click at [284, 365] on button "+ Select agent" at bounding box center [292, 359] width 23 height 23
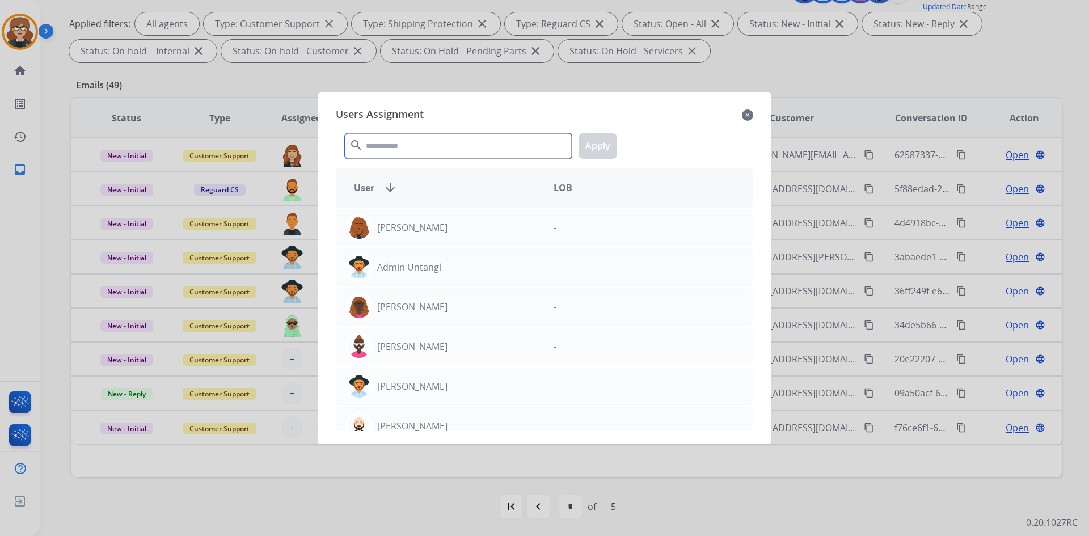
click at [394, 143] on input "text" at bounding box center [458, 146] width 227 height 26
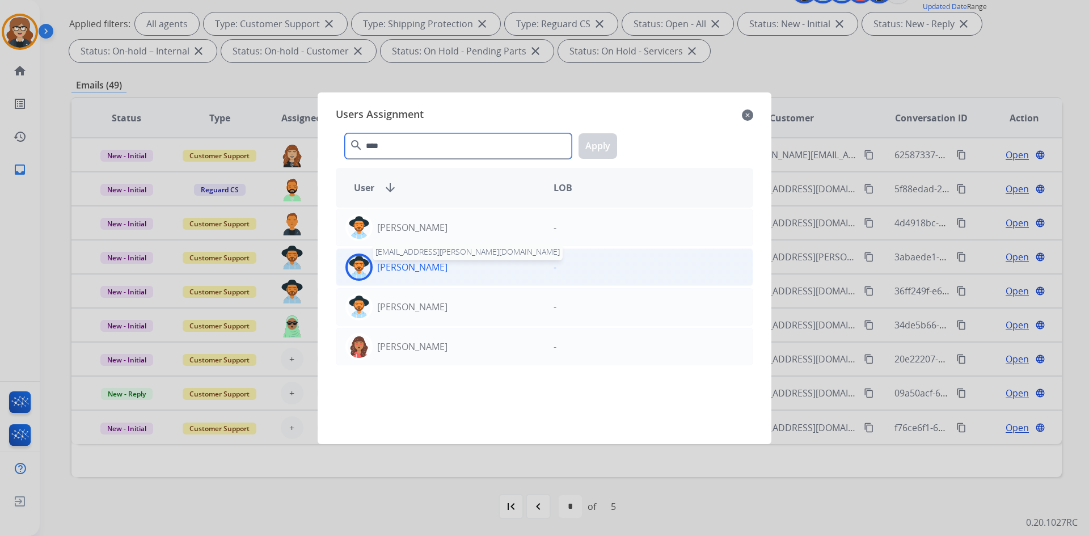
type input "****"
click at [424, 268] on p "[PERSON_NAME]" at bounding box center [412, 267] width 70 height 14
click at [591, 142] on button "Apply" at bounding box center [597, 146] width 39 height 26
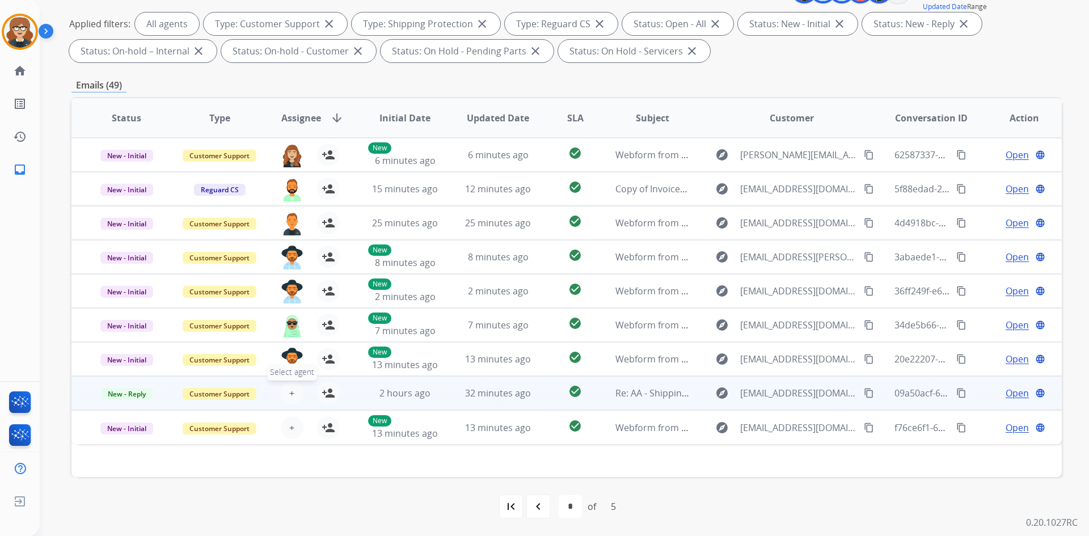
click at [292, 395] on span "+" at bounding box center [291, 393] width 5 height 14
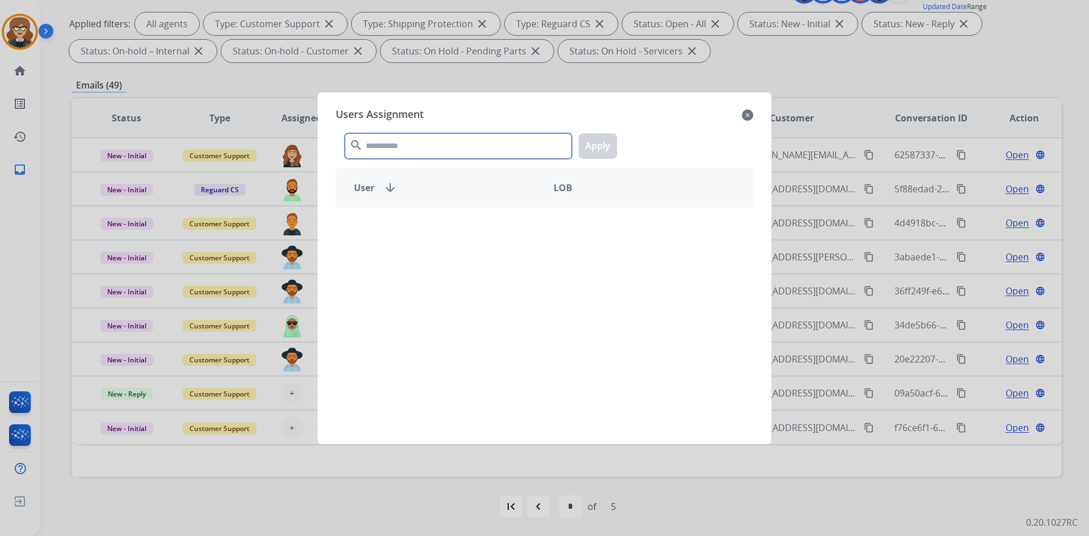
click at [370, 147] on input "text" at bounding box center [458, 146] width 227 height 26
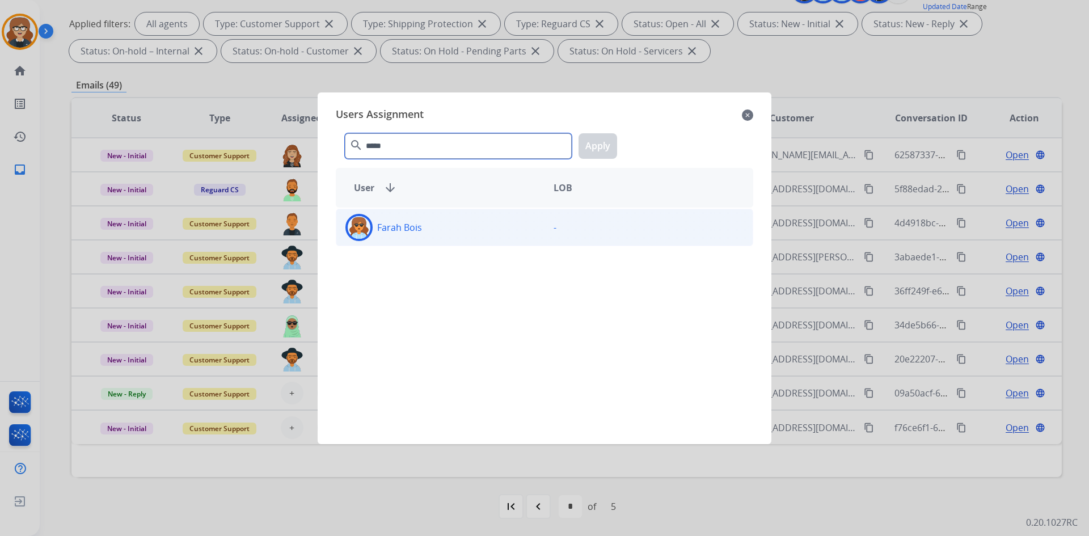
type input "*****"
click at [426, 228] on div "Farah Bois" at bounding box center [440, 227] width 208 height 27
click at [594, 143] on button "Apply" at bounding box center [597, 146] width 39 height 26
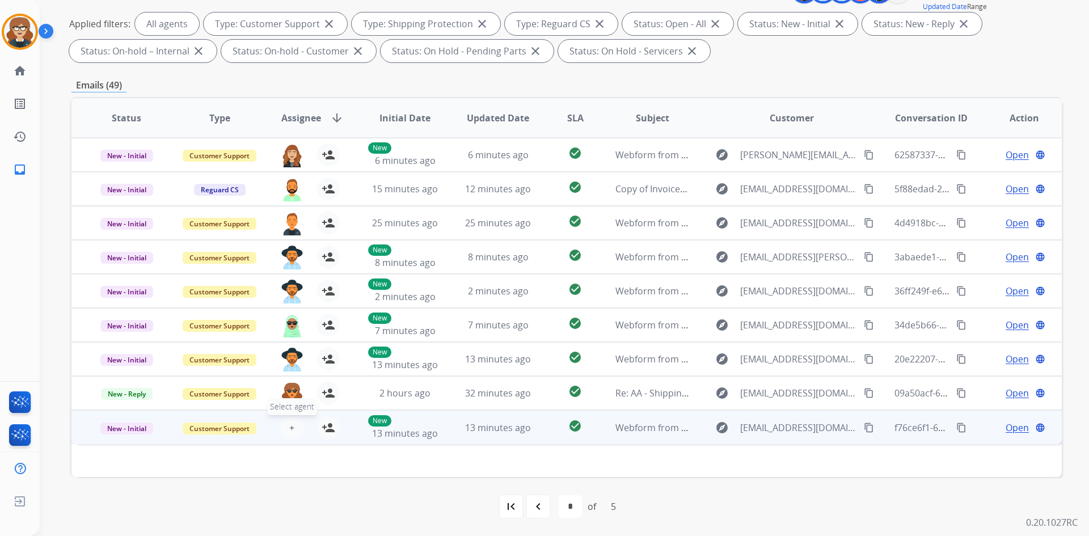
click at [292, 426] on span "+" at bounding box center [291, 428] width 5 height 14
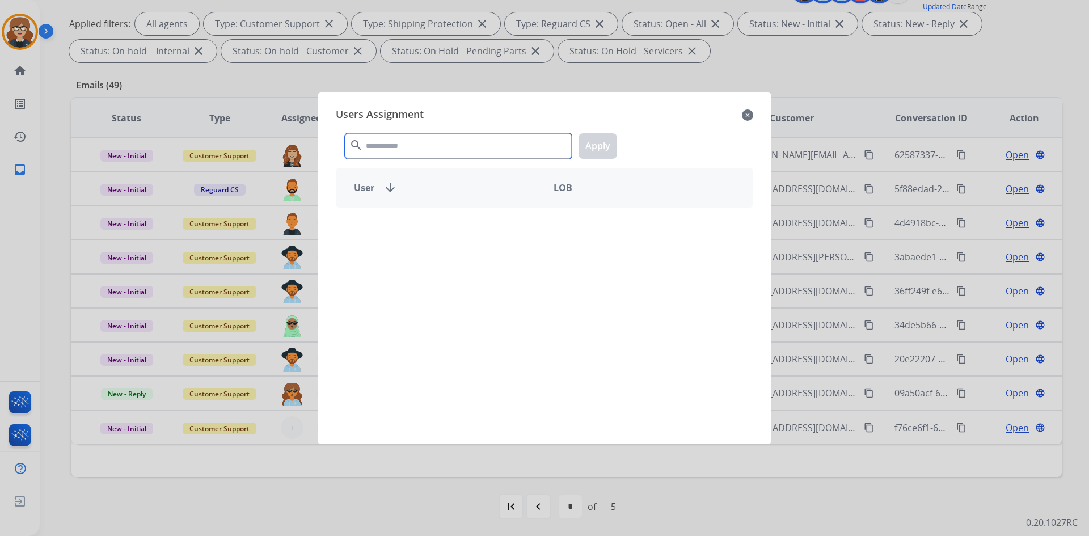
click at [427, 148] on input "text" at bounding box center [458, 146] width 227 height 26
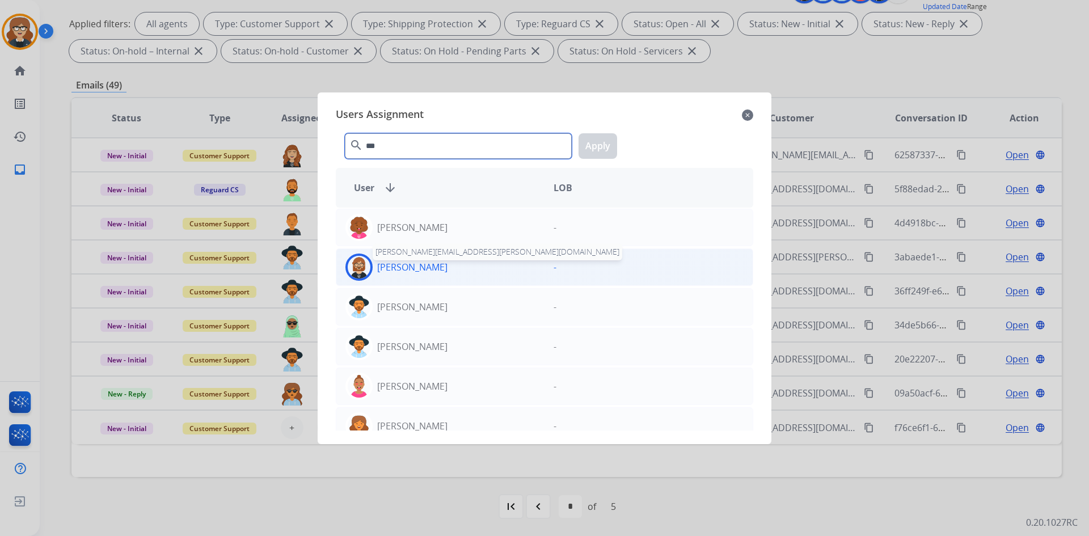
type input "***"
click at [397, 264] on p "[PERSON_NAME]" at bounding box center [412, 267] width 70 height 14
click at [589, 147] on button "Apply" at bounding box center [597, 146] width 39 height 26
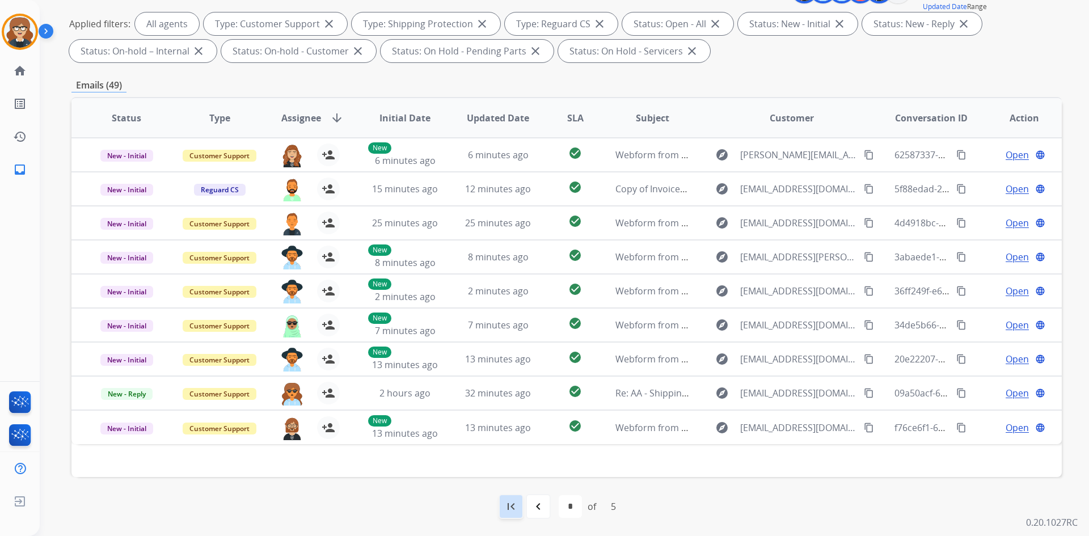
click at [513, 508] on mat-icon "first_page" at bounding box center [511, 507] width 14 height 14
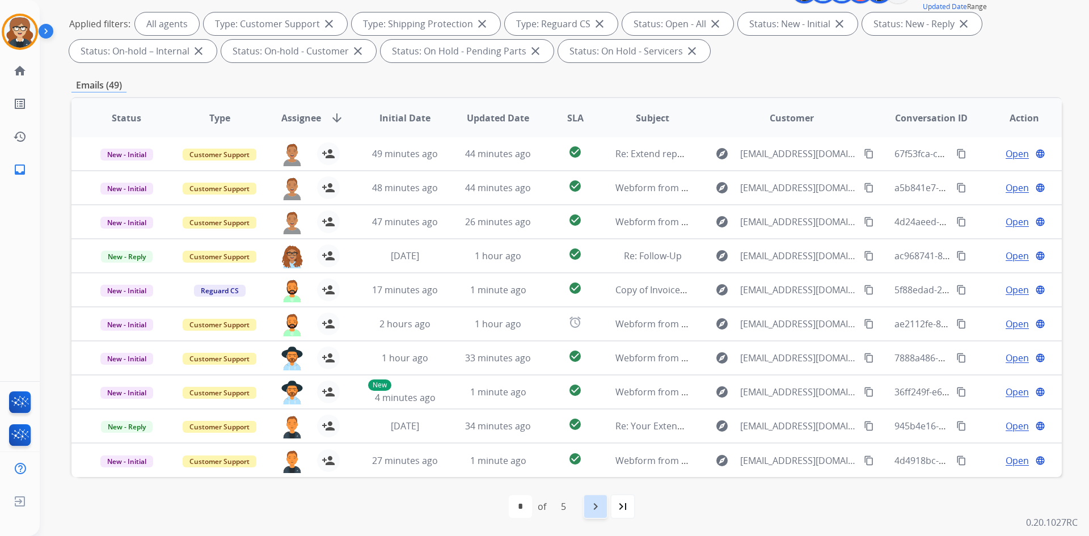
click at [593, 508] on mat-icon "navigate_next" at bounding box center [596, 507] width 14 height 14
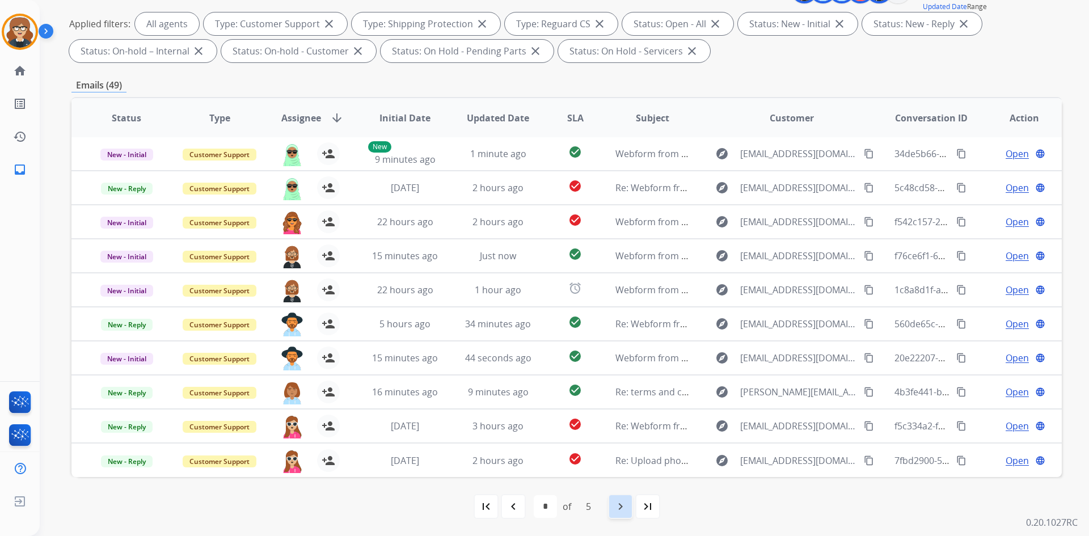
click at [620, 500] on mat-icon "navigate_next" at bounding box center [621, 507] width 14 height 14
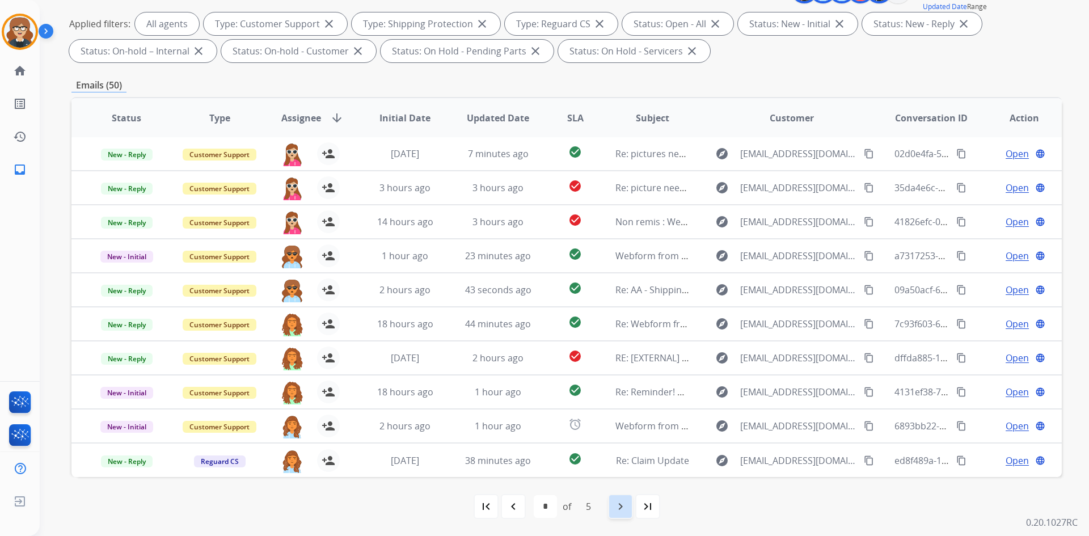
click at [623, 509] on mat-icon "navigate_next" at bounding box center [621, 507] width 14 height 14
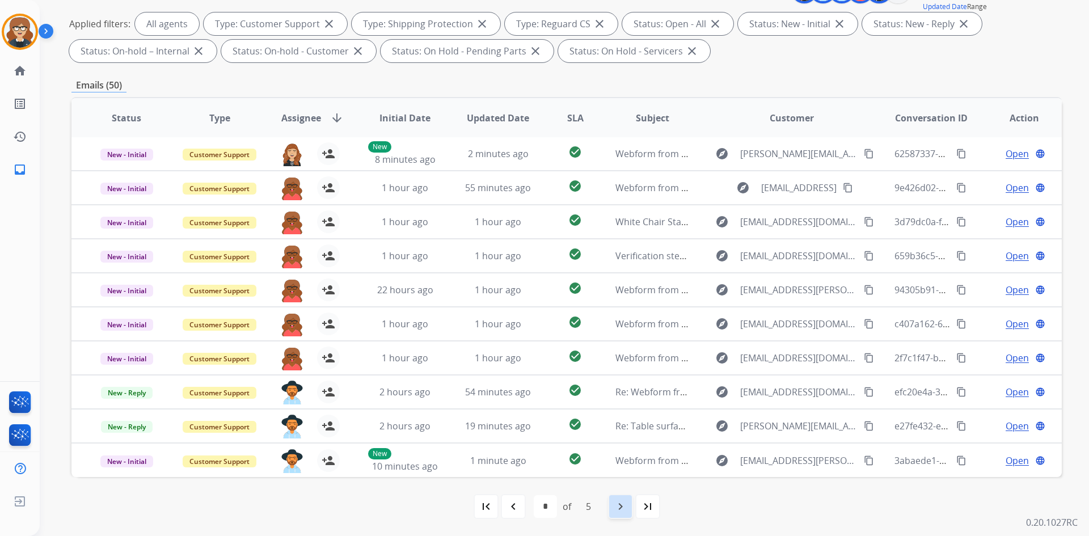
click at [622, 509] on mat-icon "navigate_next" at bounding box center [621, 507] width 14 height 14
select select "*"
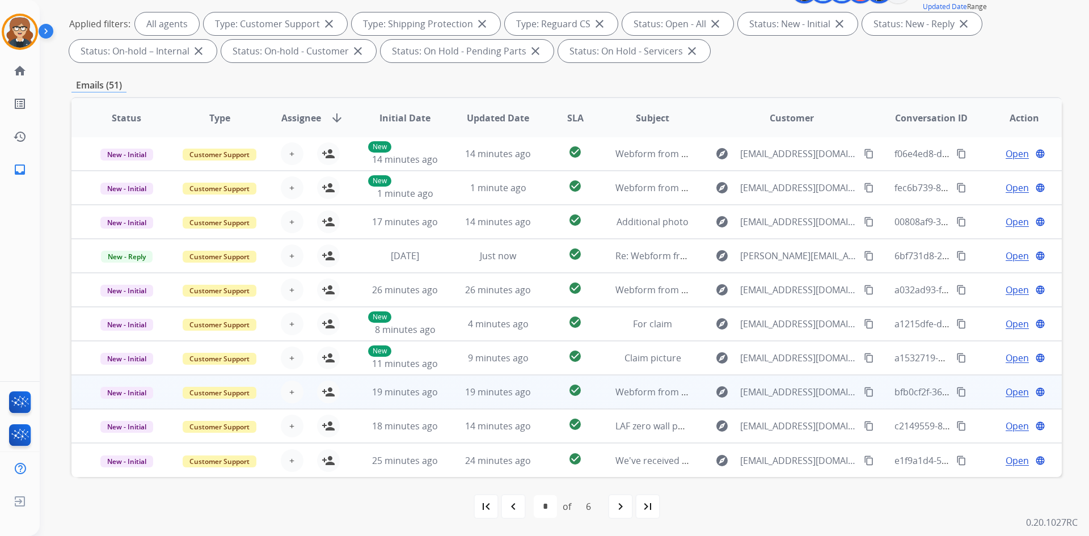
scroll to position [0, 0]
